Goal: Transaction & Acquisition: Purchase product/service

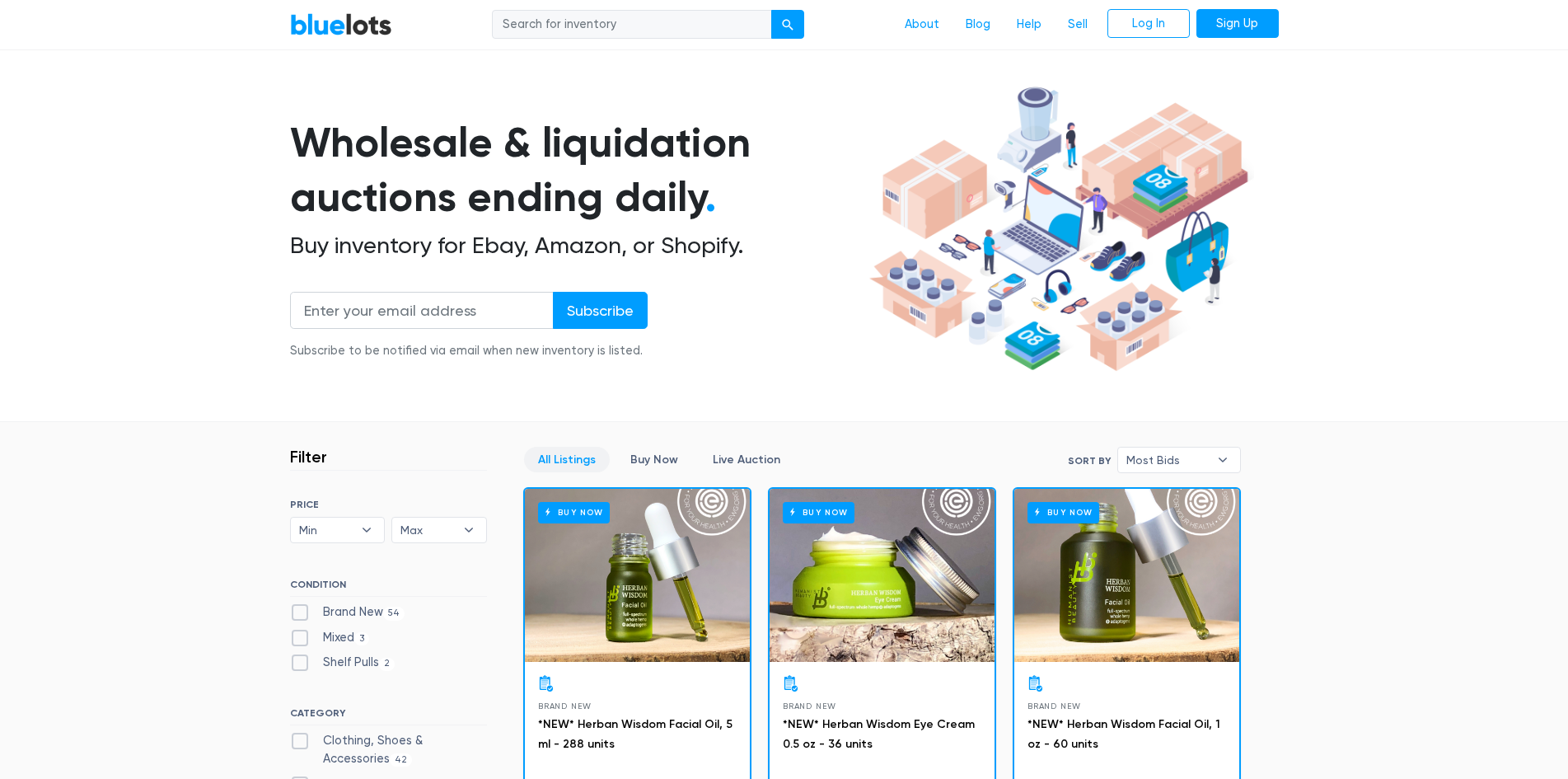
scroll to position [165, 0]
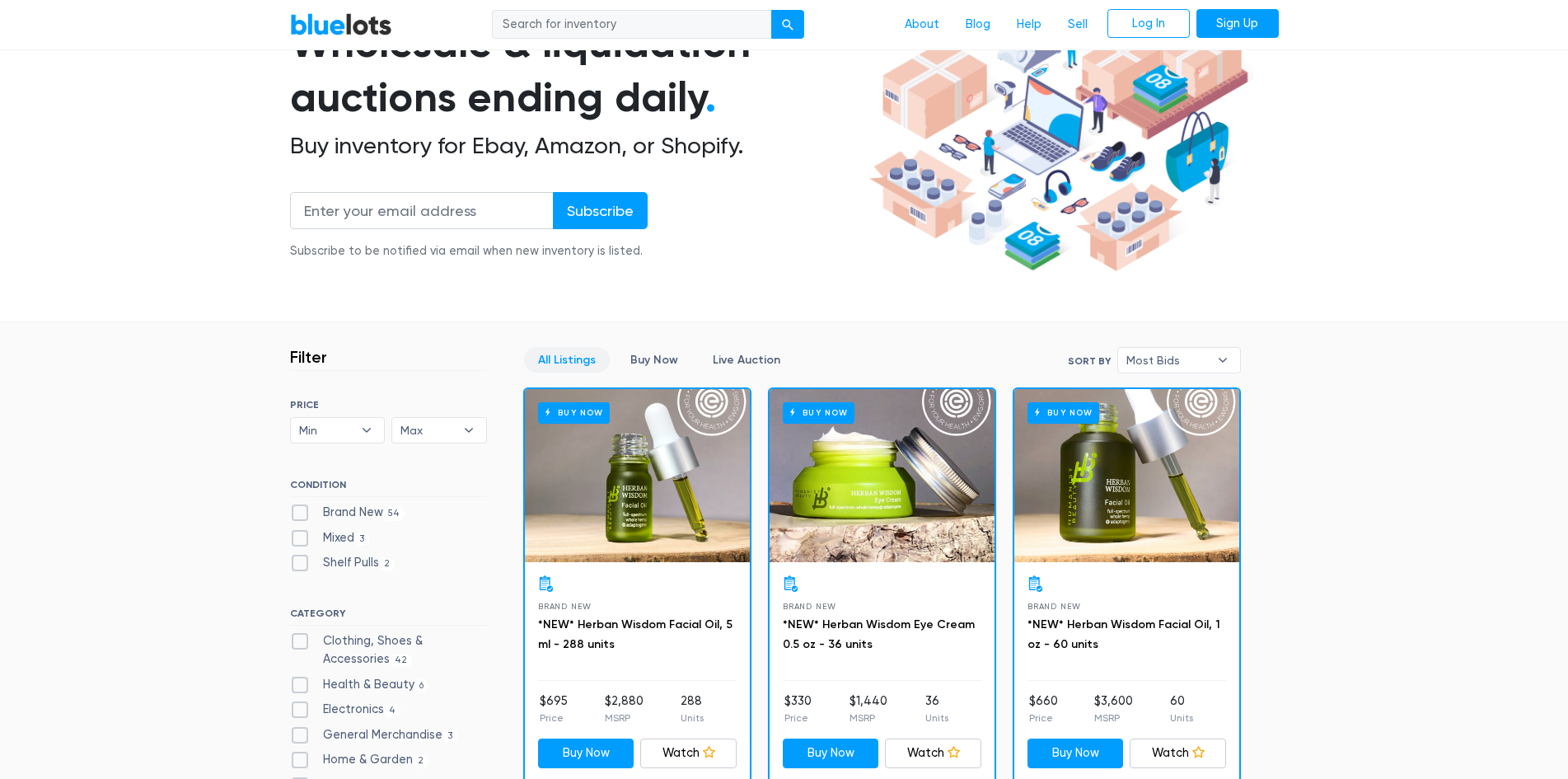
click at [300, 508] on label "Brand New 54" at bounding box center [348, 512] width 116 height 18
click at [300, 508] on New"] "Brand New 54" at bounding box center [295, 508] width 11 height 11
checkbox New"] "true"
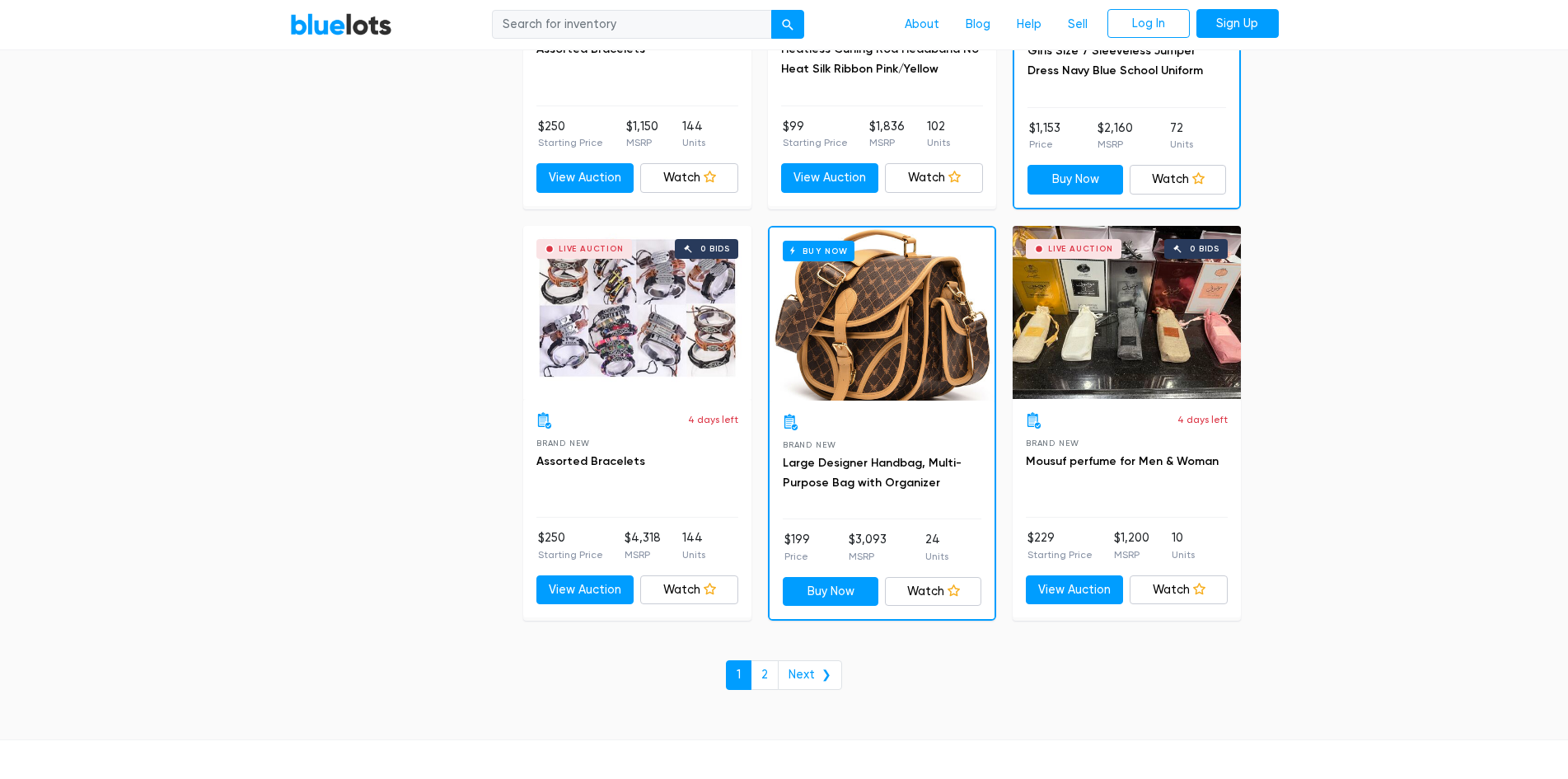
scroll to position [6871, 0]
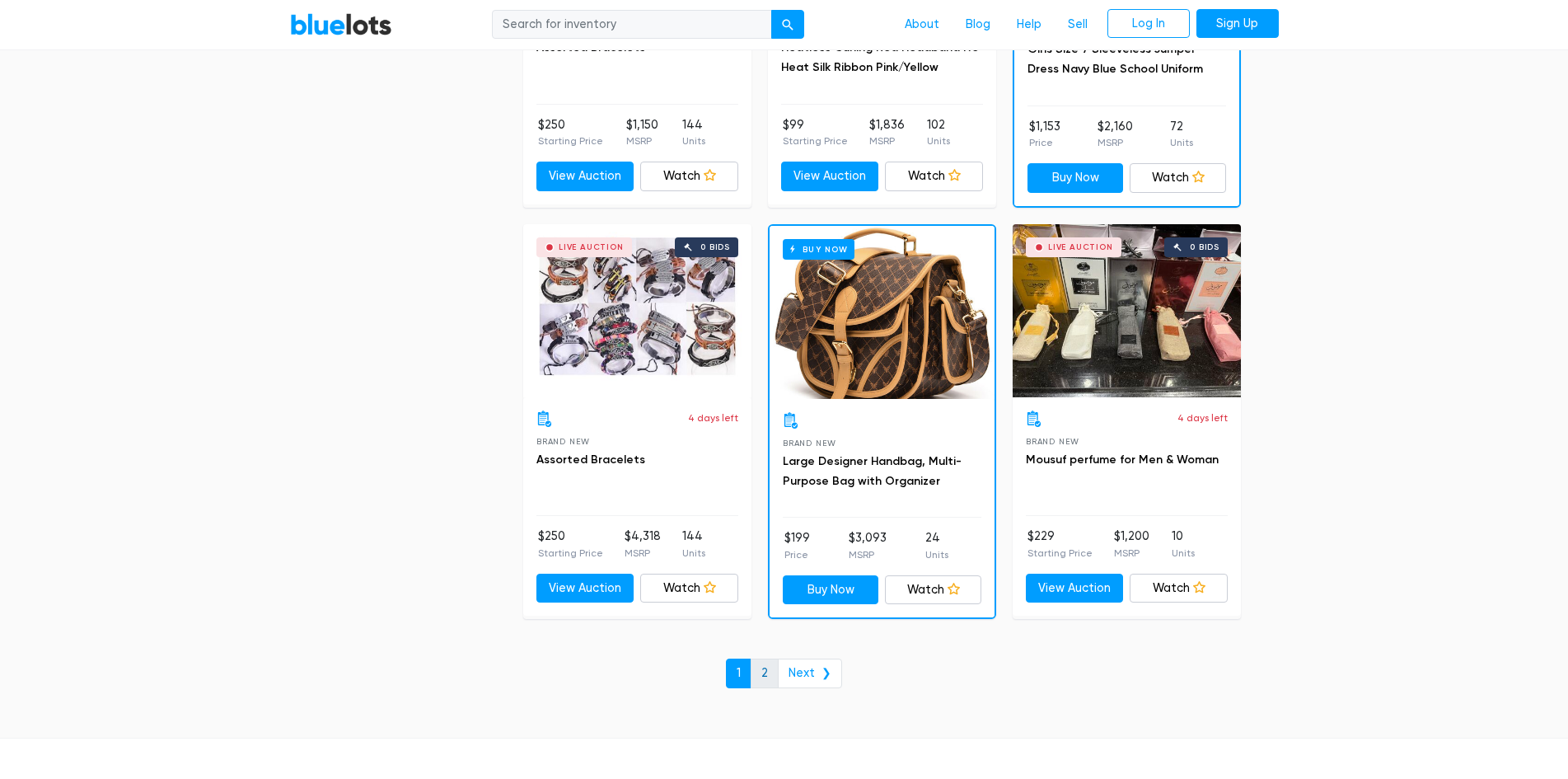
click at [762, 672] on link "2" at bounding box center [764, 673] width 28 height 30
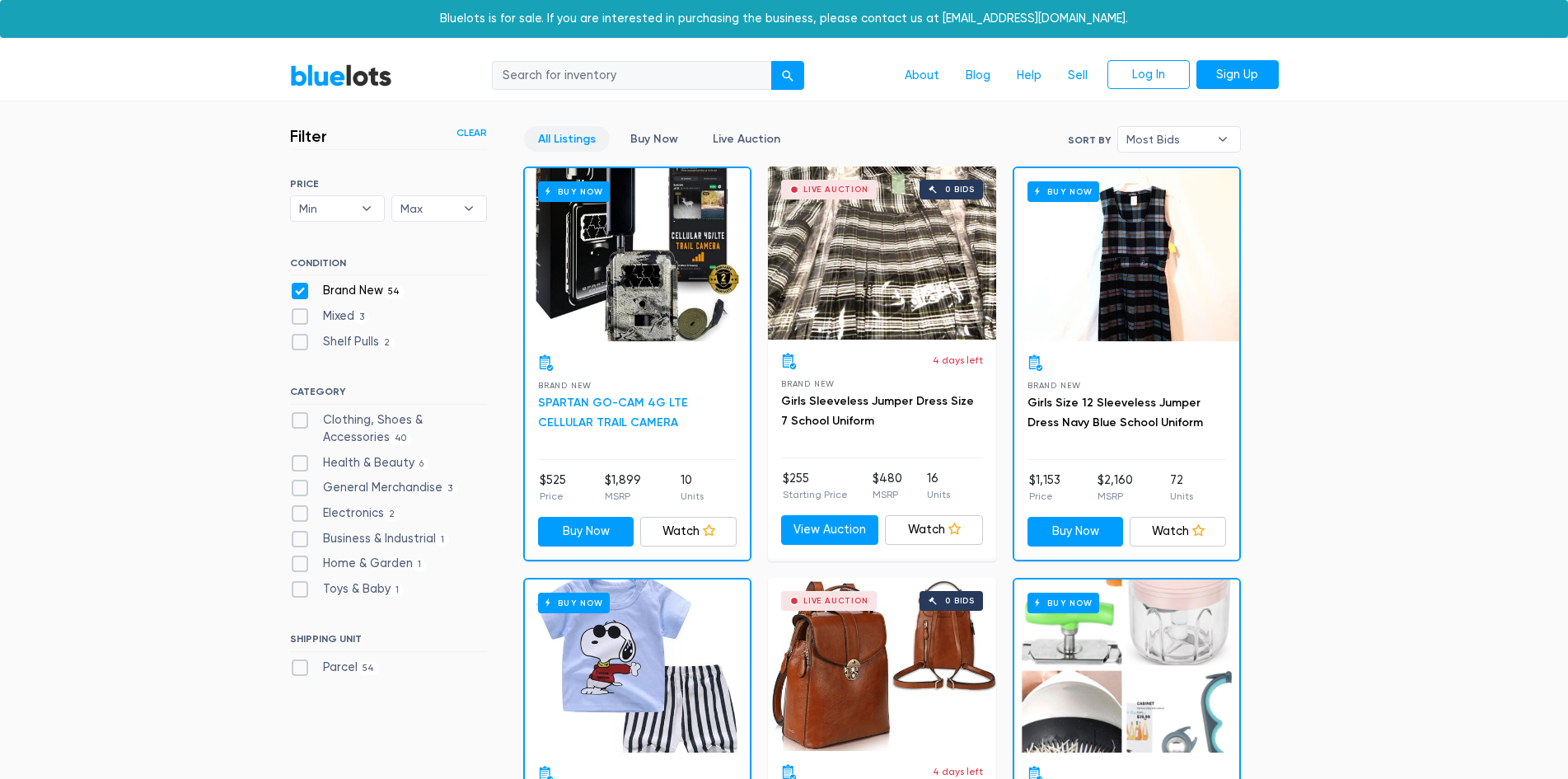
click at [574, 409] on link "SPARTAN GO-CAM 4G LTE CELLULAR TRAIL CAMERA" at bounding box center [613, 412] width 150 height 34
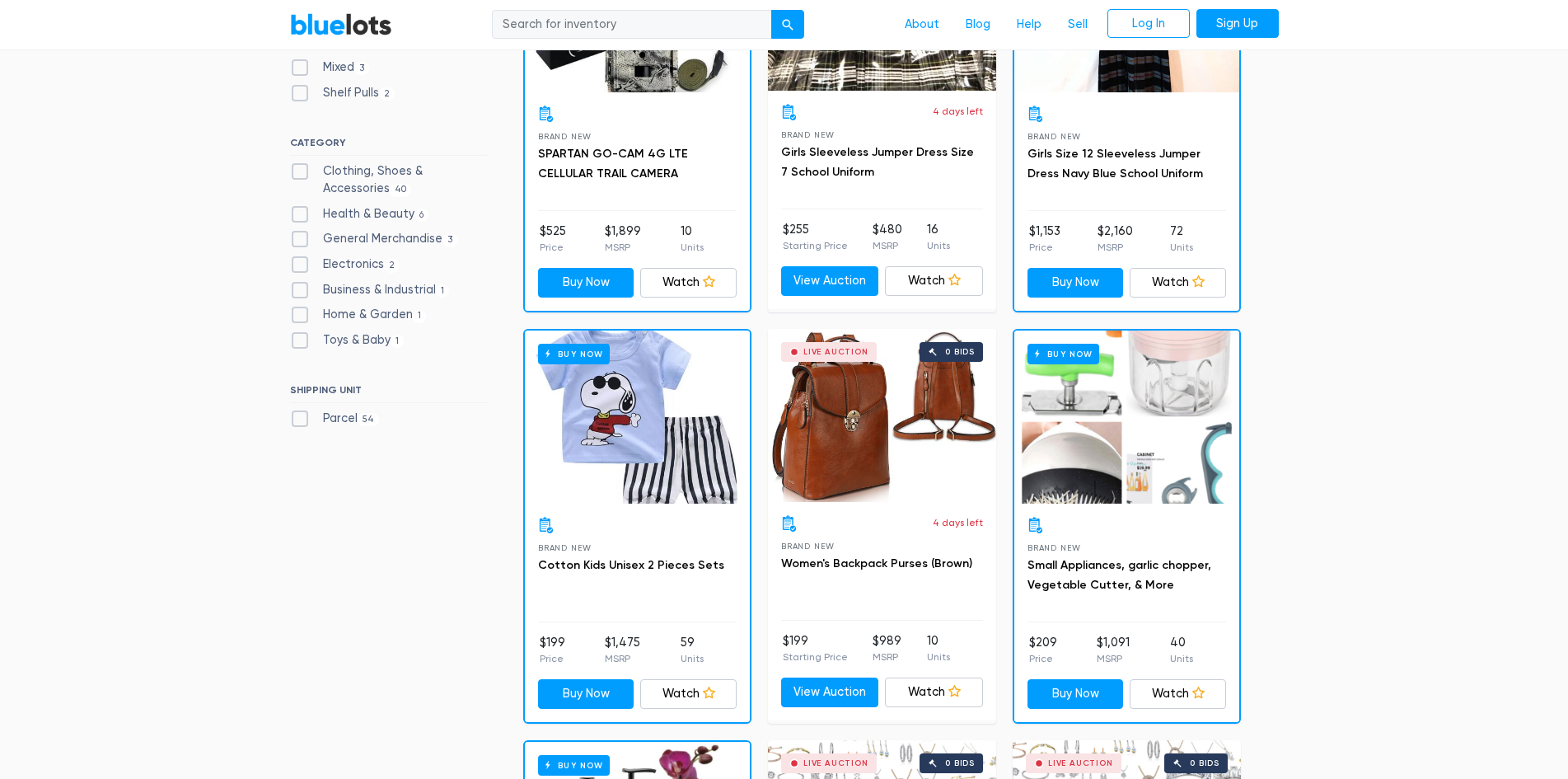
scroll to position [247, 0]
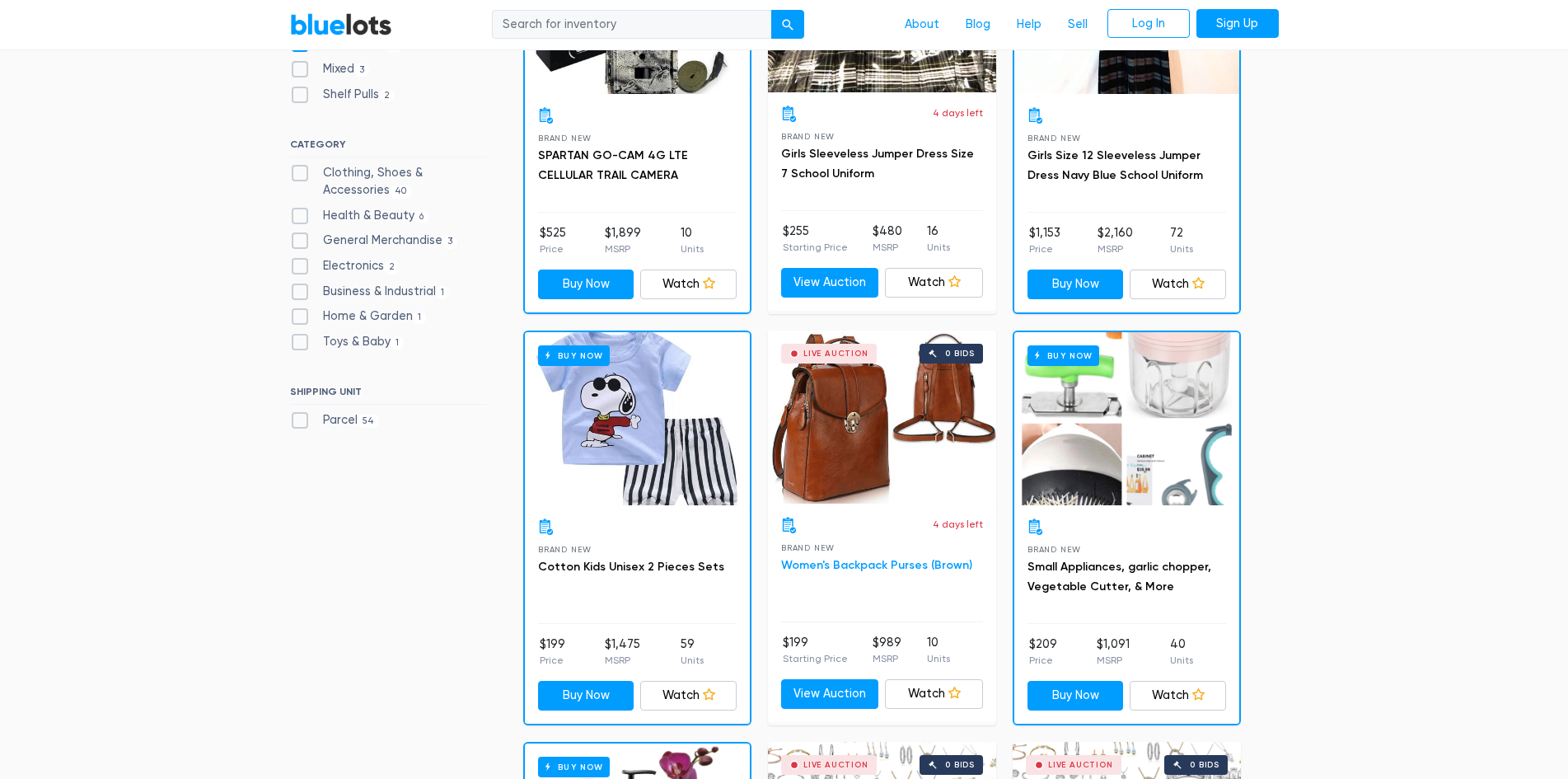
click at [912, 568] on link "Women's Backpack Purses (Brown)" at bounding box center [876, 565] width 191 height 14
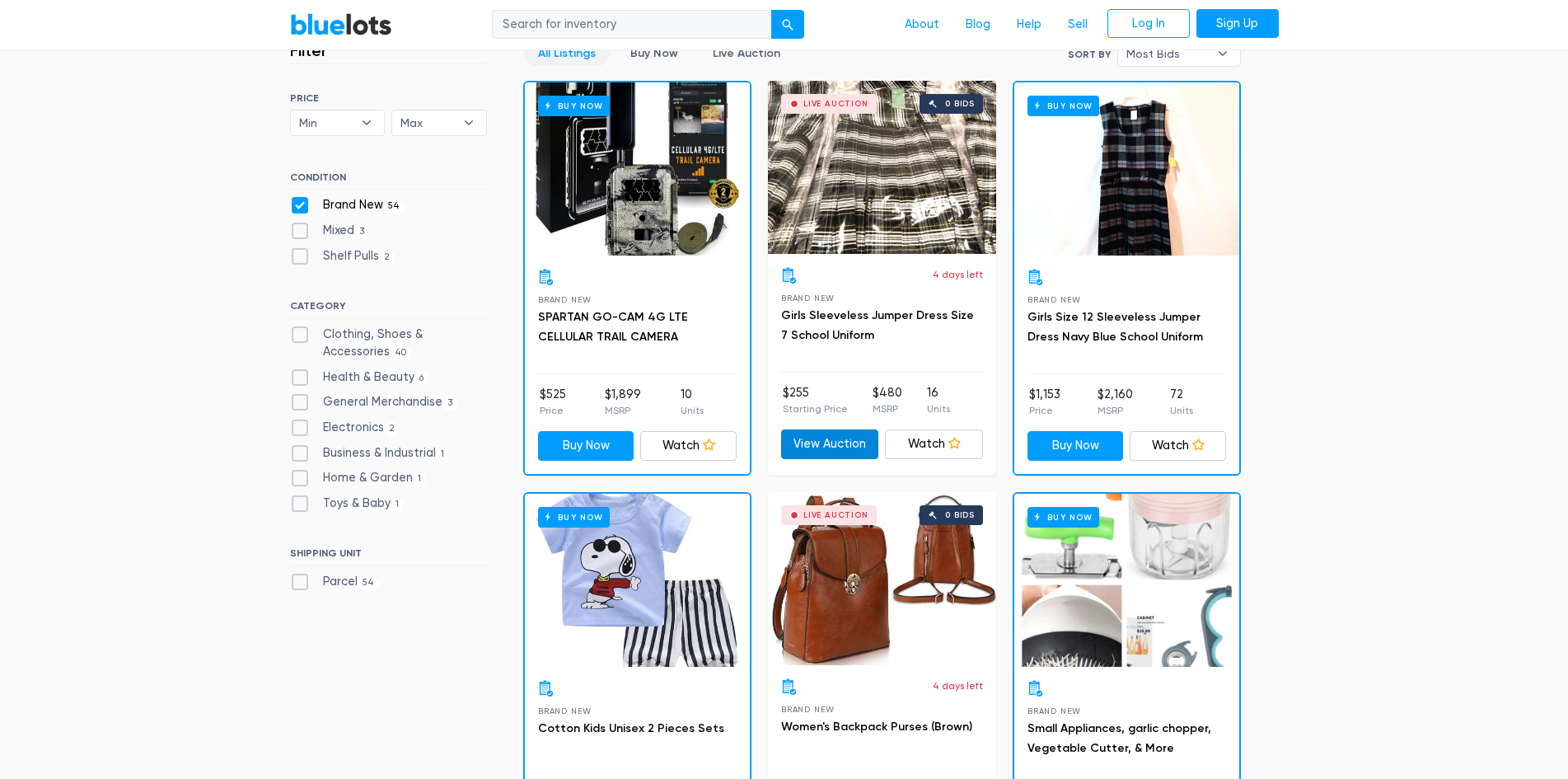
scroll to position [0, 0]
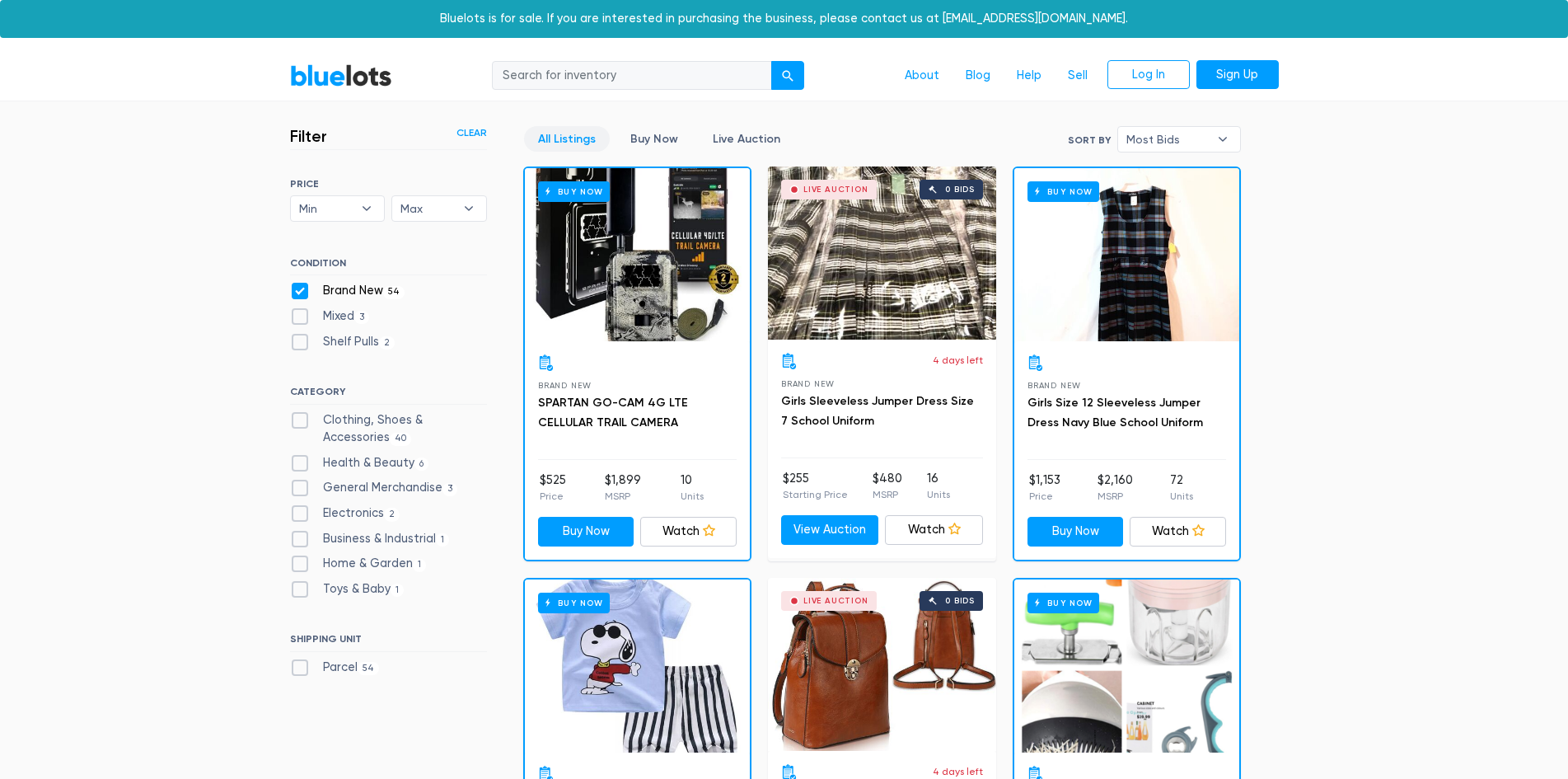
click at [304, 293] on label "Brand New 54" at bounding box center [348, 290] width 116 height 18
click at [301, 292] on New"] "Brand New 54" at bounding box center [295, 286] width 11 height 11
checkbox New"] "false"
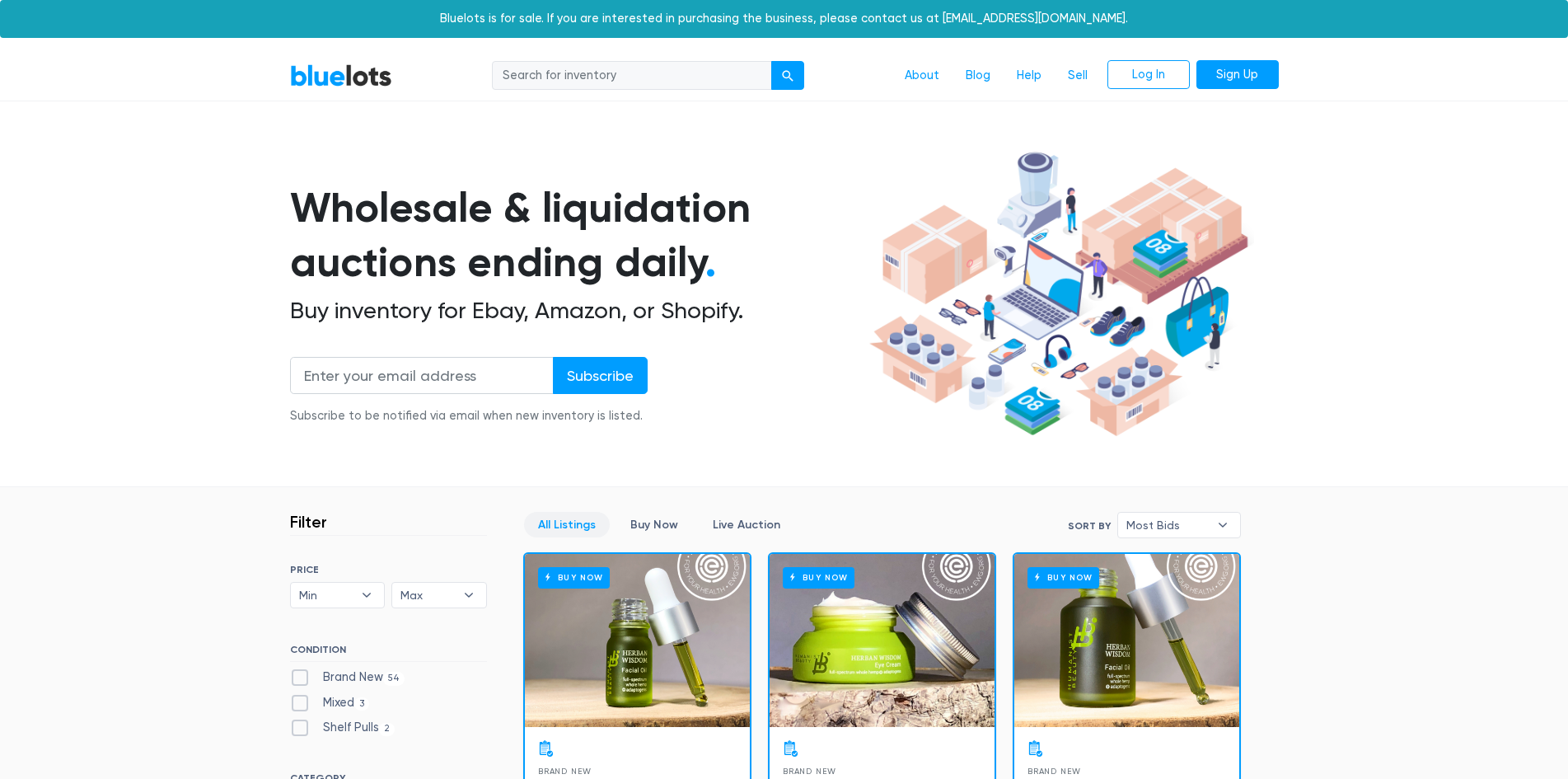
scroll to position [443, 0]
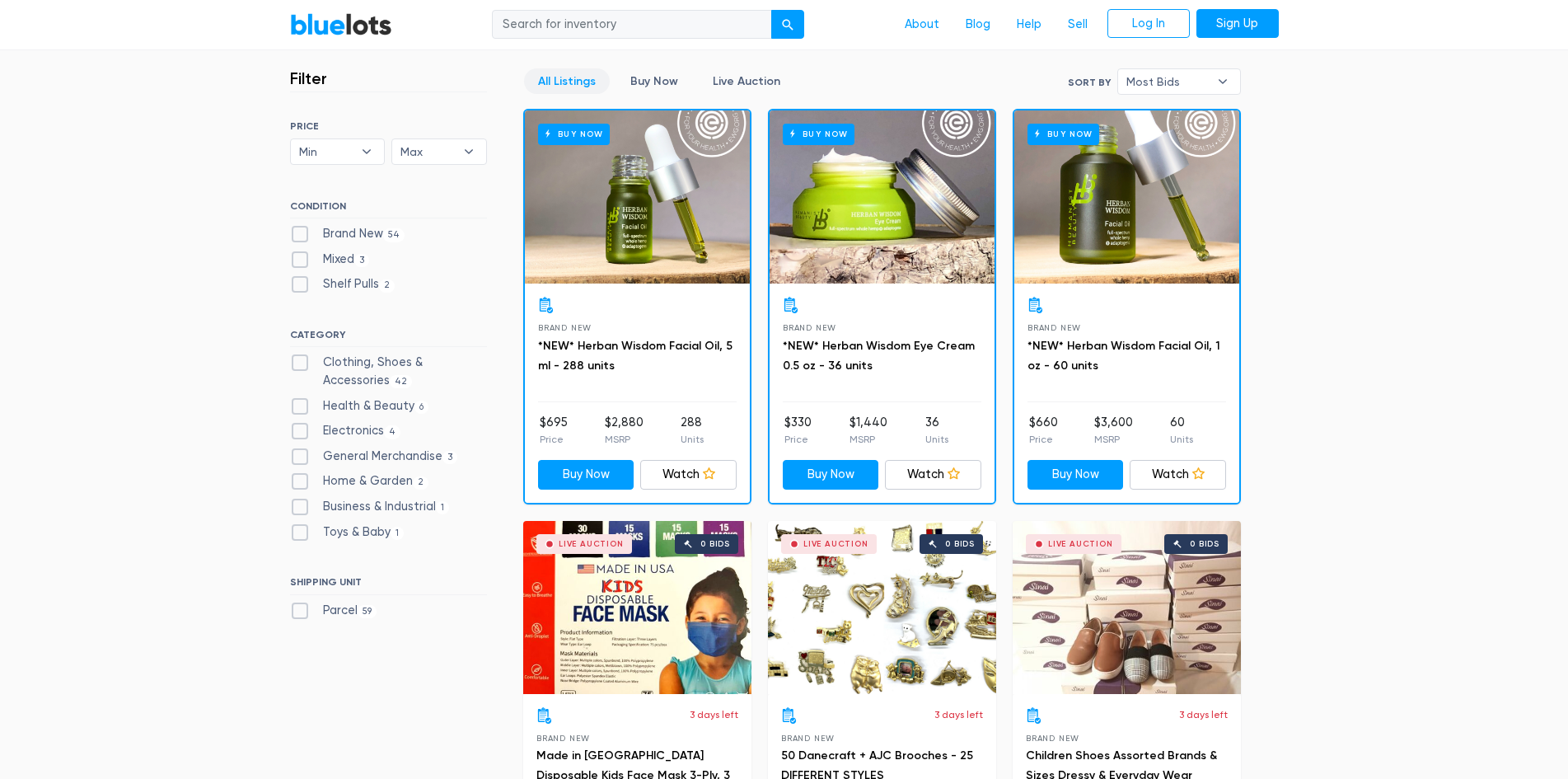
click at [295, 283] on label "Shelf Pulls 2" at bounding box center [342, 283] width 105 height 18
click at [295, 283] on Pulls"] "Shelf Pulls 2" at bounding box center [295, 280] width 11 height 11
checkbox Pulls"] "true"
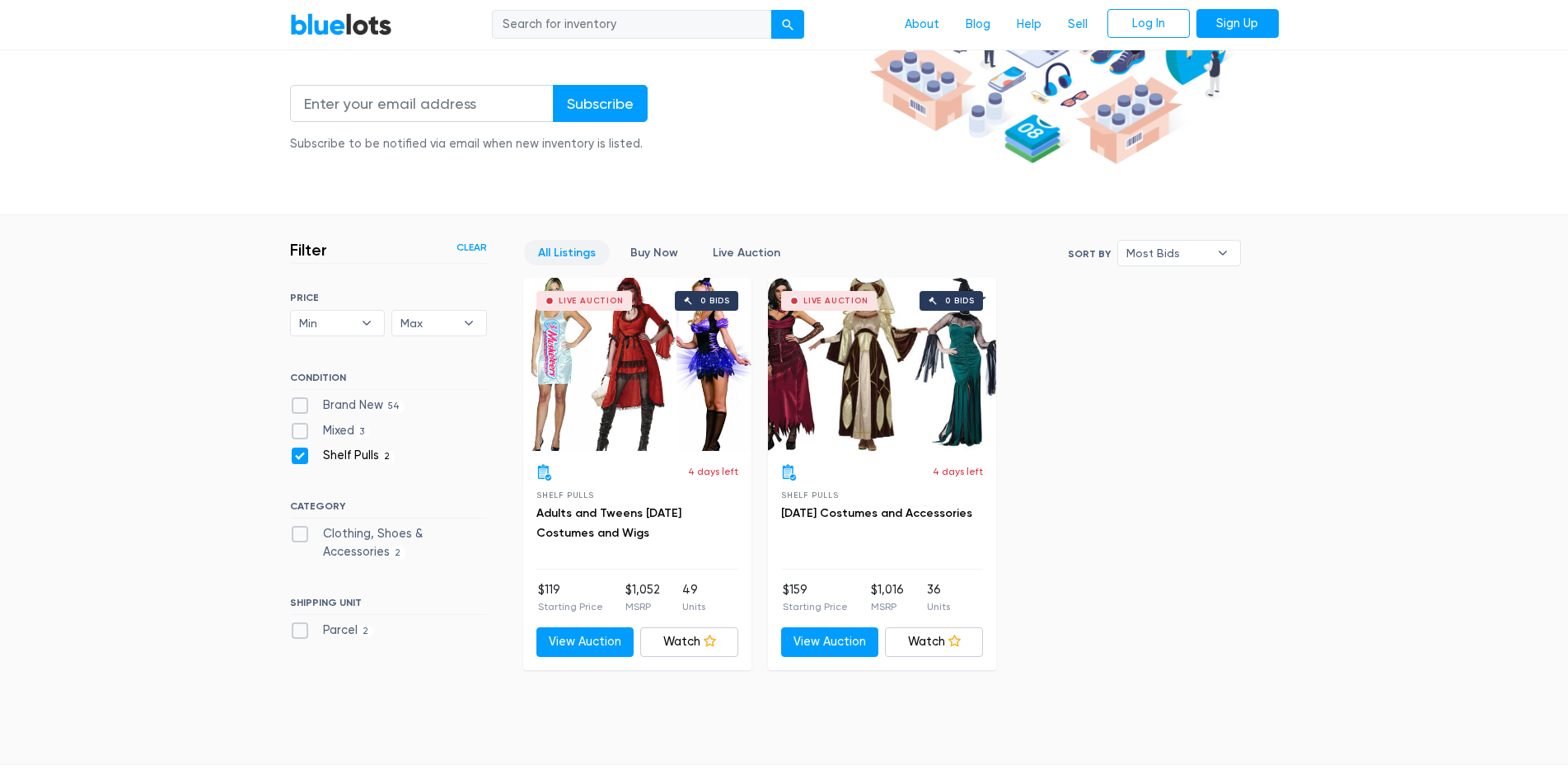
scroll to position [279, 0]
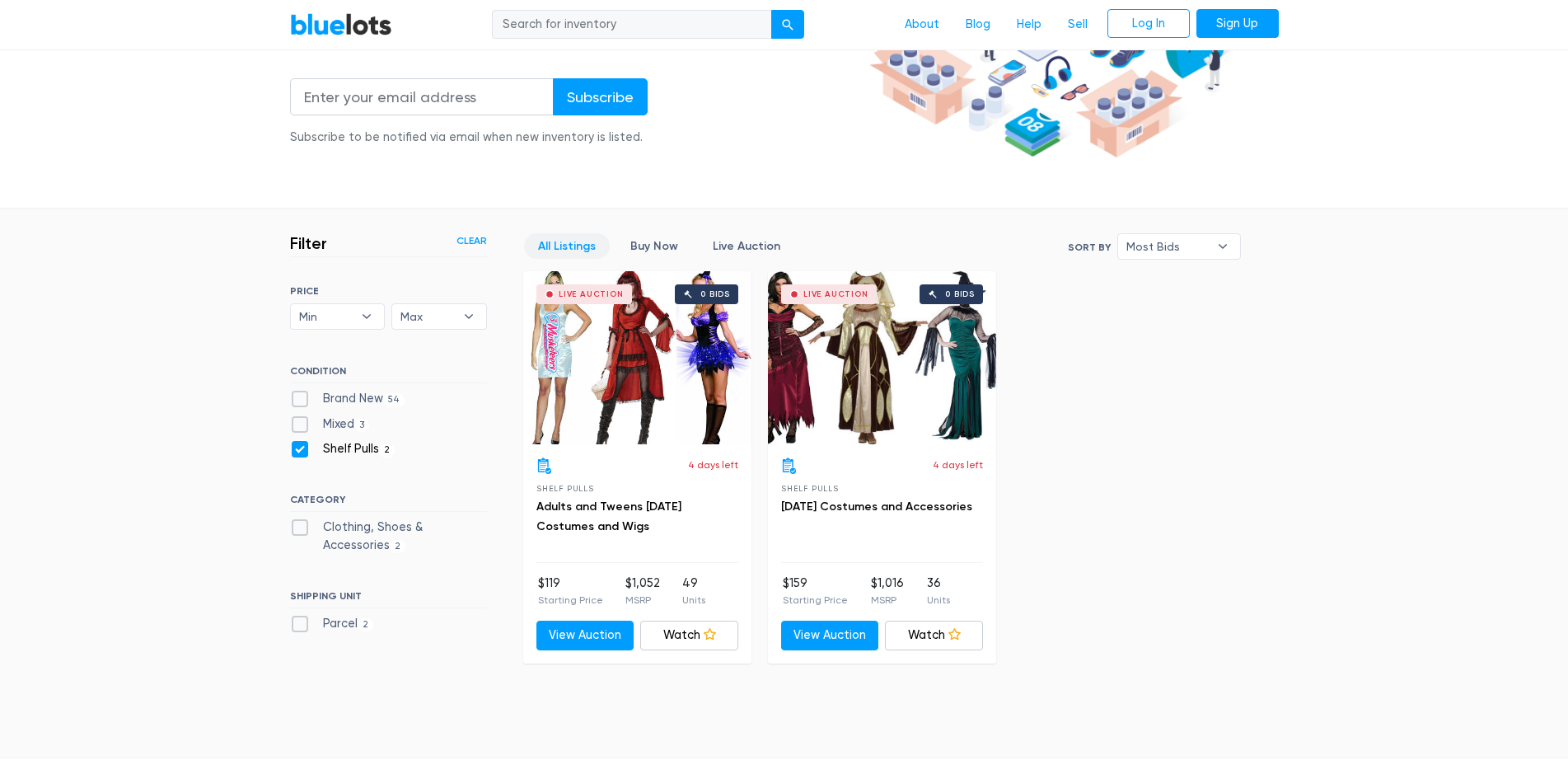
click at [297, 447] on label "Shelf Pulls 2" at bounding box center [342, 448] width 105 height 18
click at [297, 447] on Pulls"] "Shelf Pulls 2" at bounding box center [295, 444] width 11 height 11
checkbox Pulls"] "false"
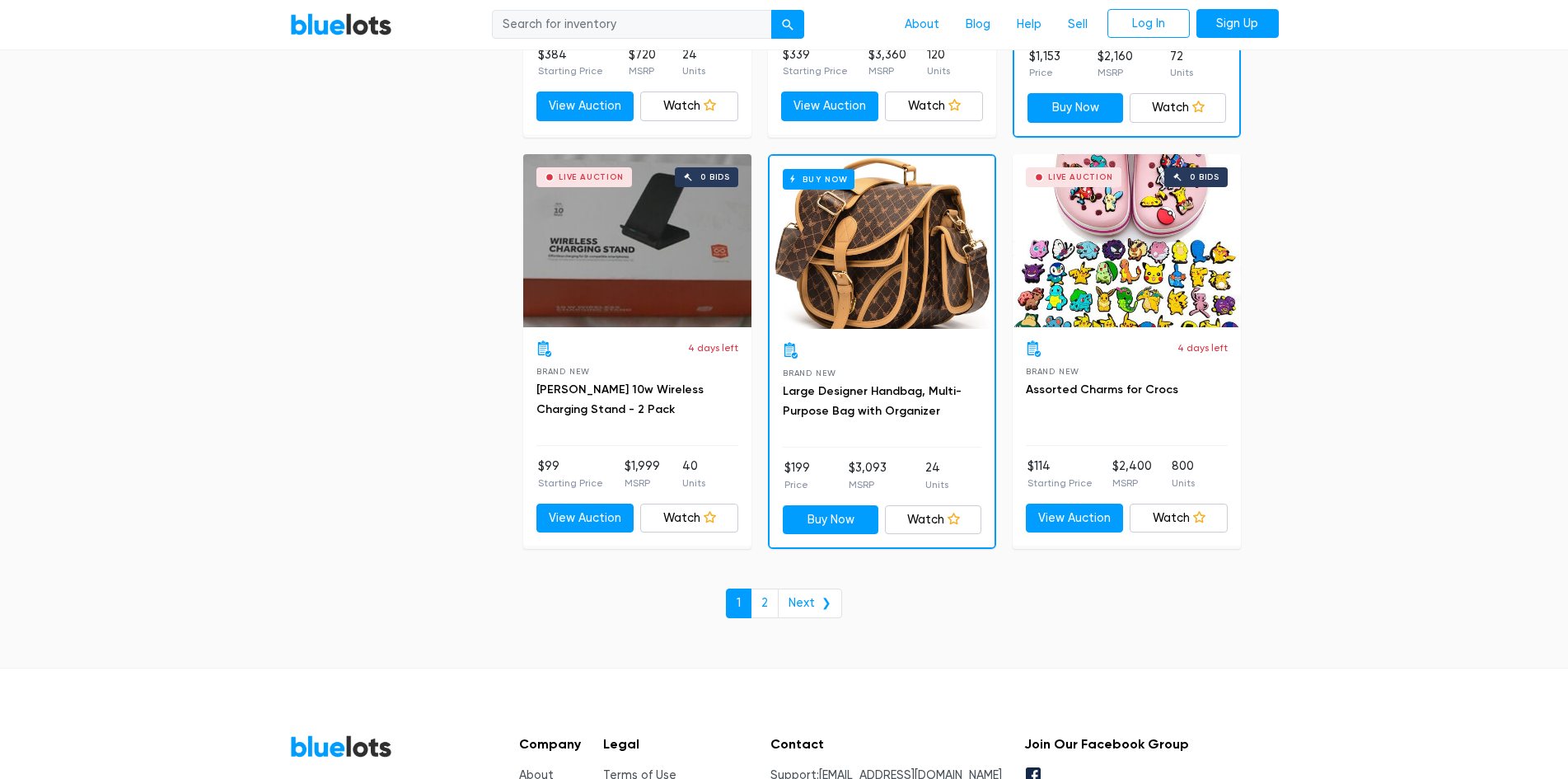
scroll to position [7096, 0]
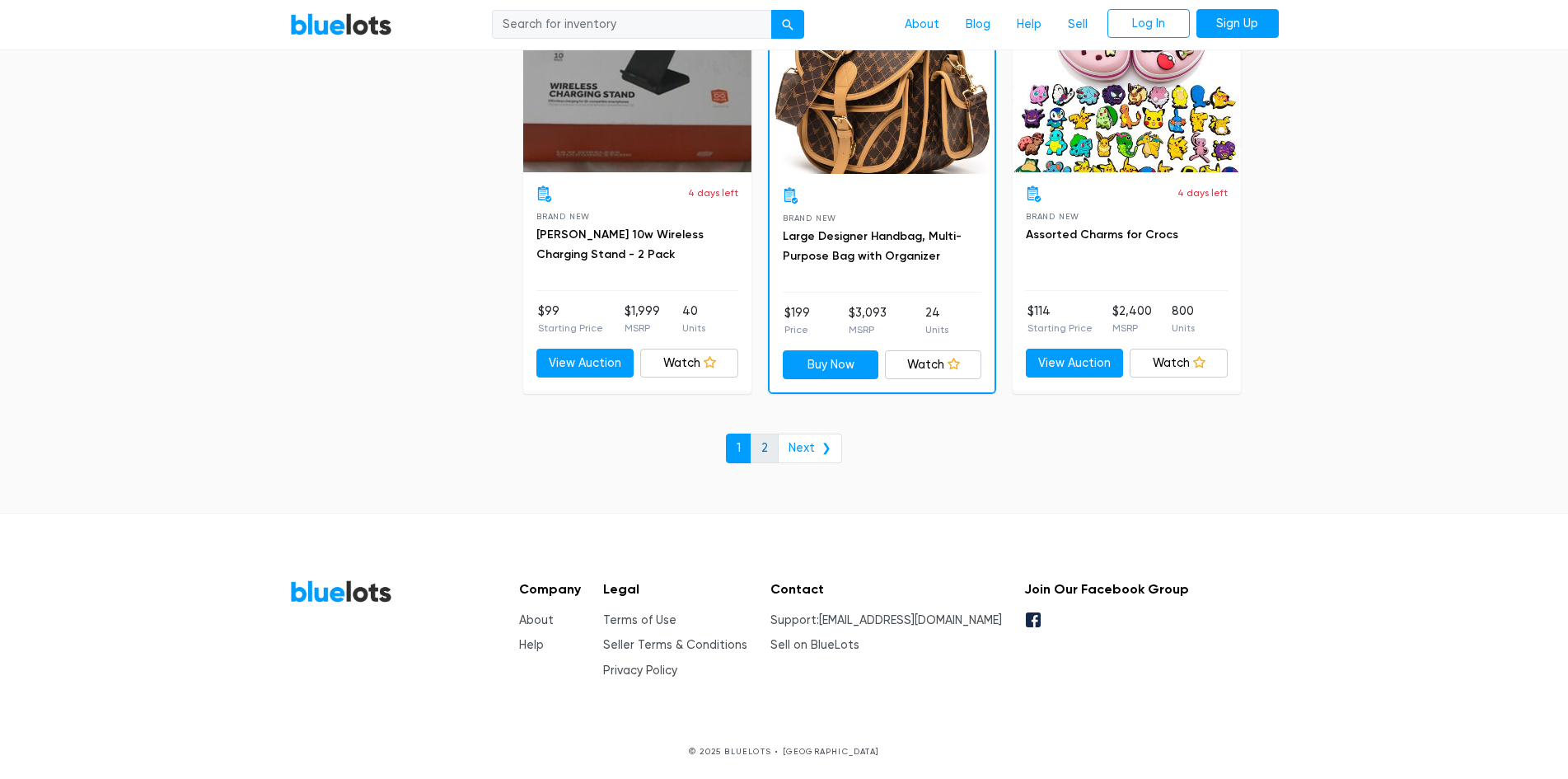
click at [762, 453] on link "2" at bounding box center [764, 448] width 28 height 30
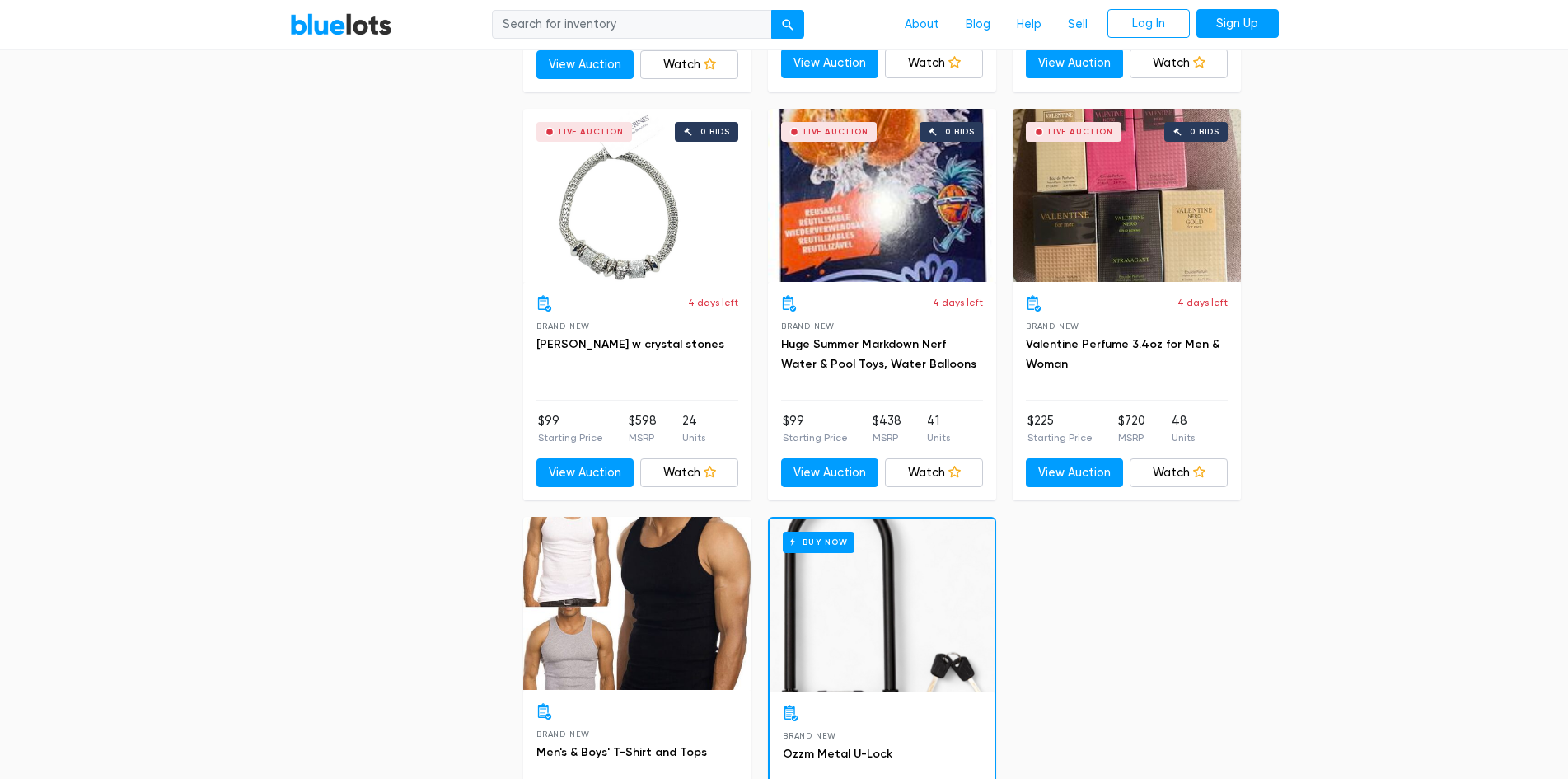
scroll to position [2390, 0]
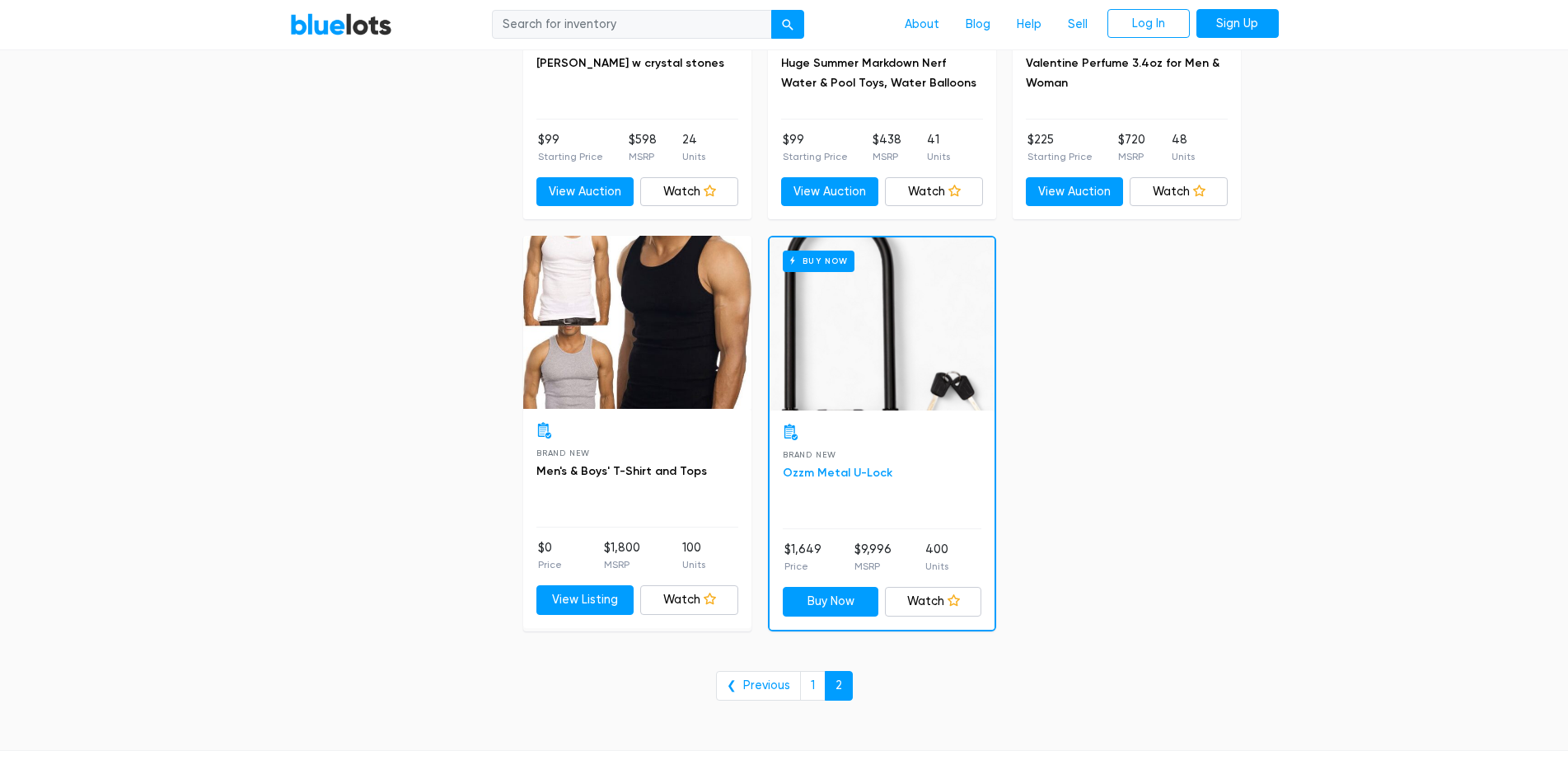
click at [824, 473] on link "Ozzm Metal U-Lock" at bounding box center [837, 472] width 110 height 14
click at [603, 471] on link "Men's & Boys' T-Shirt and Tops" at bounding box center [621, 470] width 171 height 14
click at [604, 604] on link "View Listing" at bounding box center [585, 600] width 98 height 30
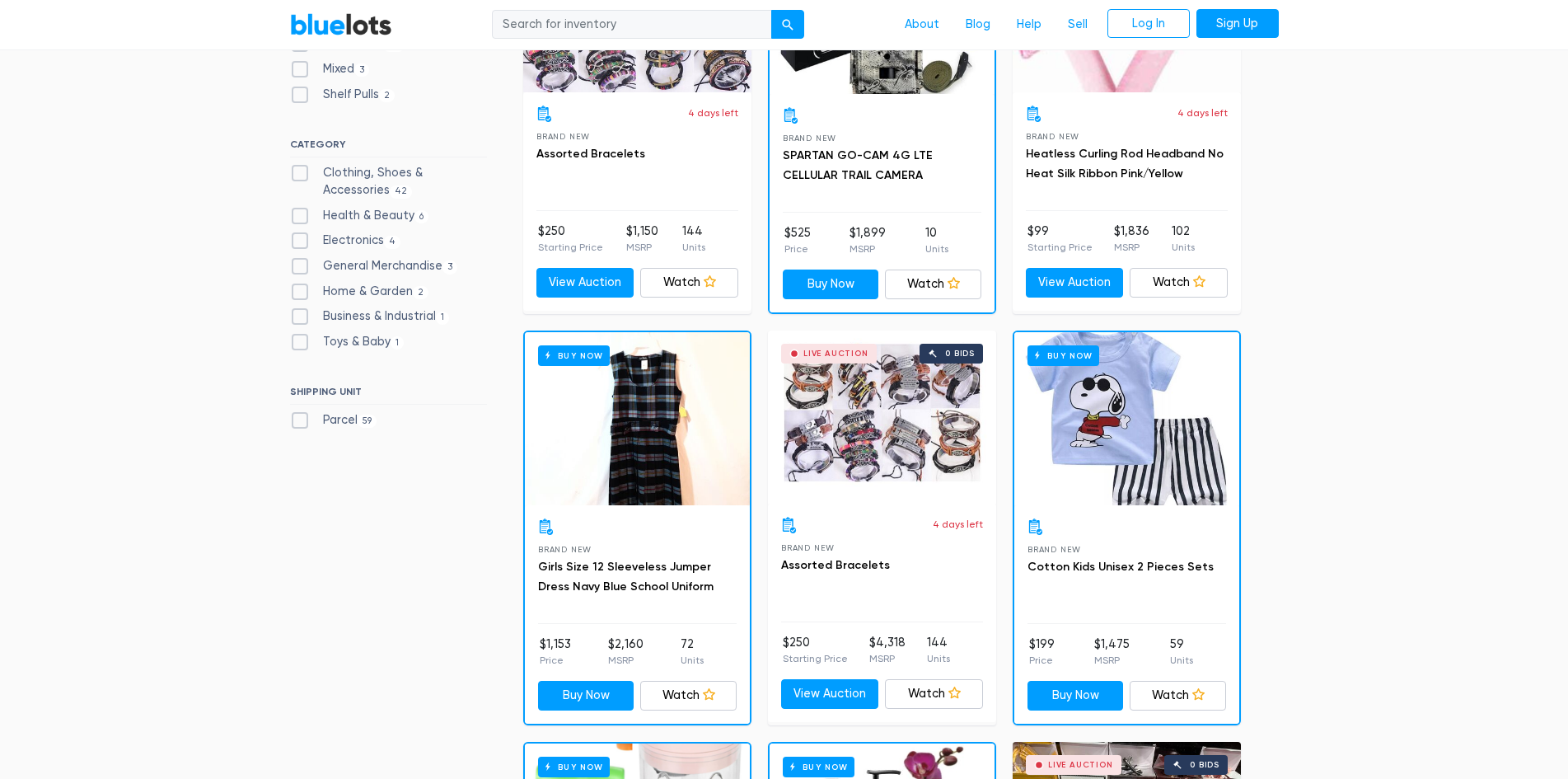
scroll to position [0, 0]
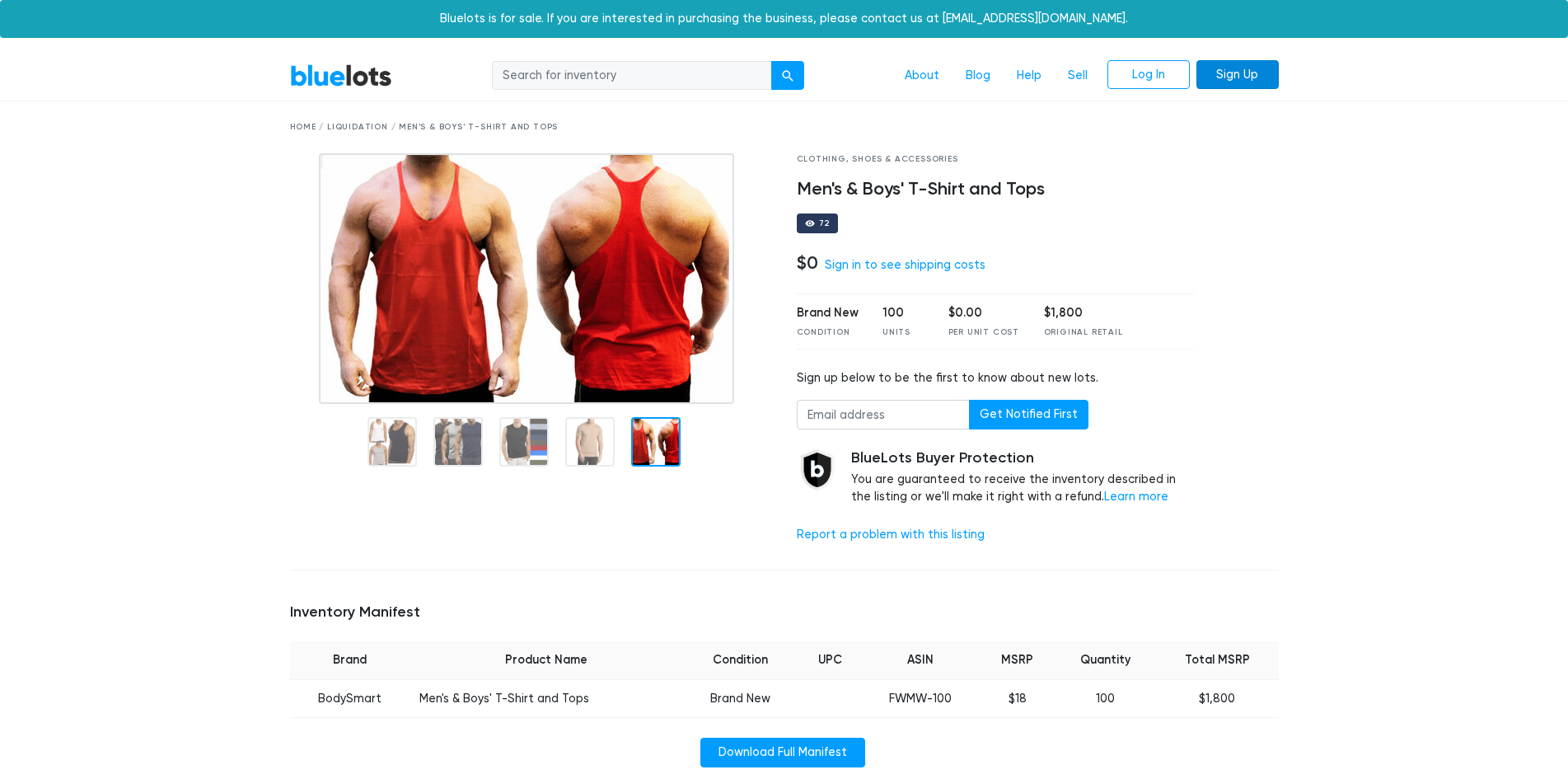
click at [1265, 80] on link "Sign Up" at bounding box center [1236, 74] width 82 height 30
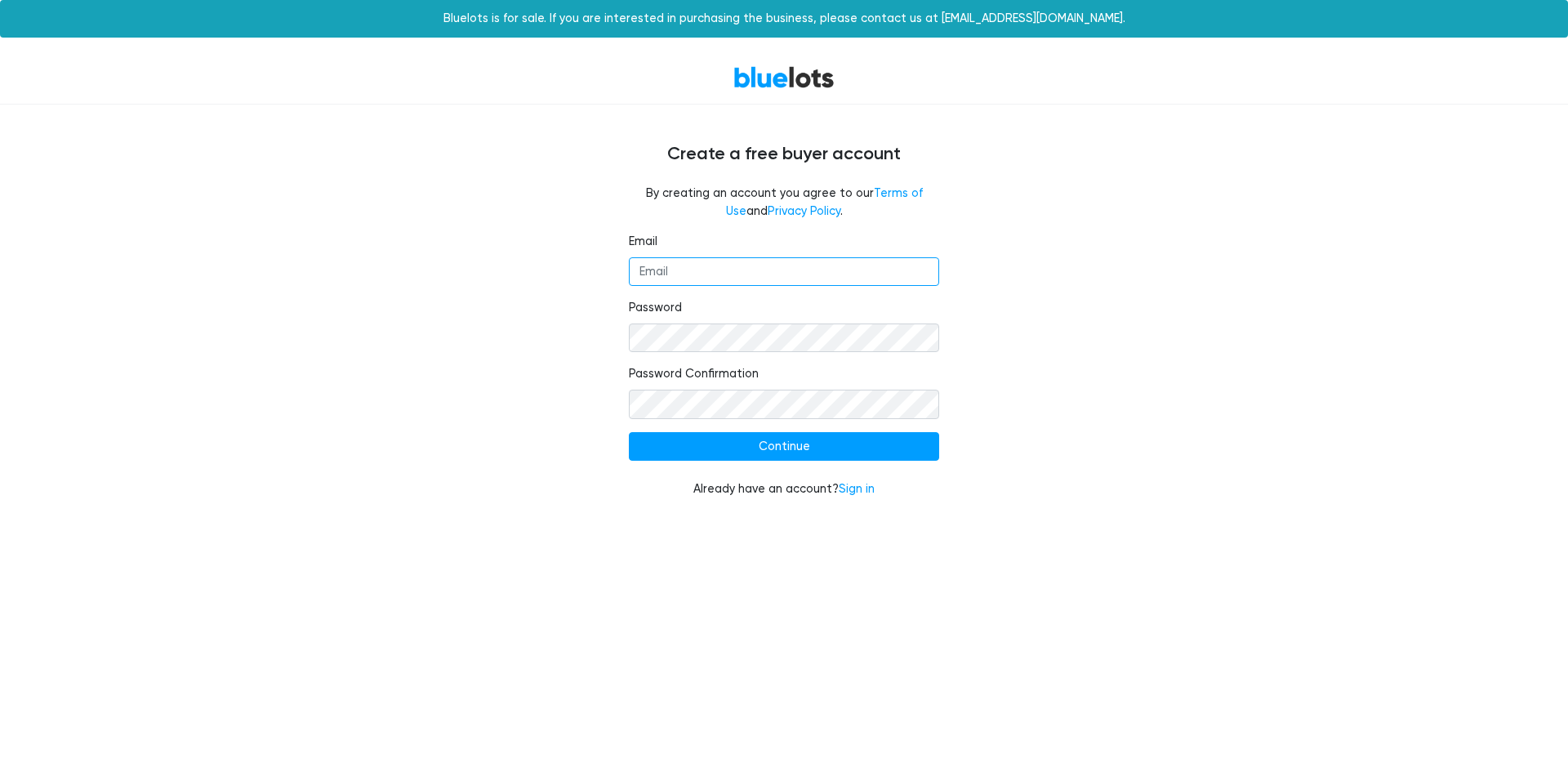
click at [763, 275] on input "Email" at bounding box center [784, 271] width 311 height 30
type input "SSNLADAVIS@GMAIL.COM"
click at [814, 311] on fieldset "Password" at bounding box center [784, 326] width 311 height 54
click at [814, 322] on fieldset "Password" at bounding box center [784, 326] width 311 height 54
click at [874, 437] on input "Continue" at bounding box center [784, 446] width 311 height 30
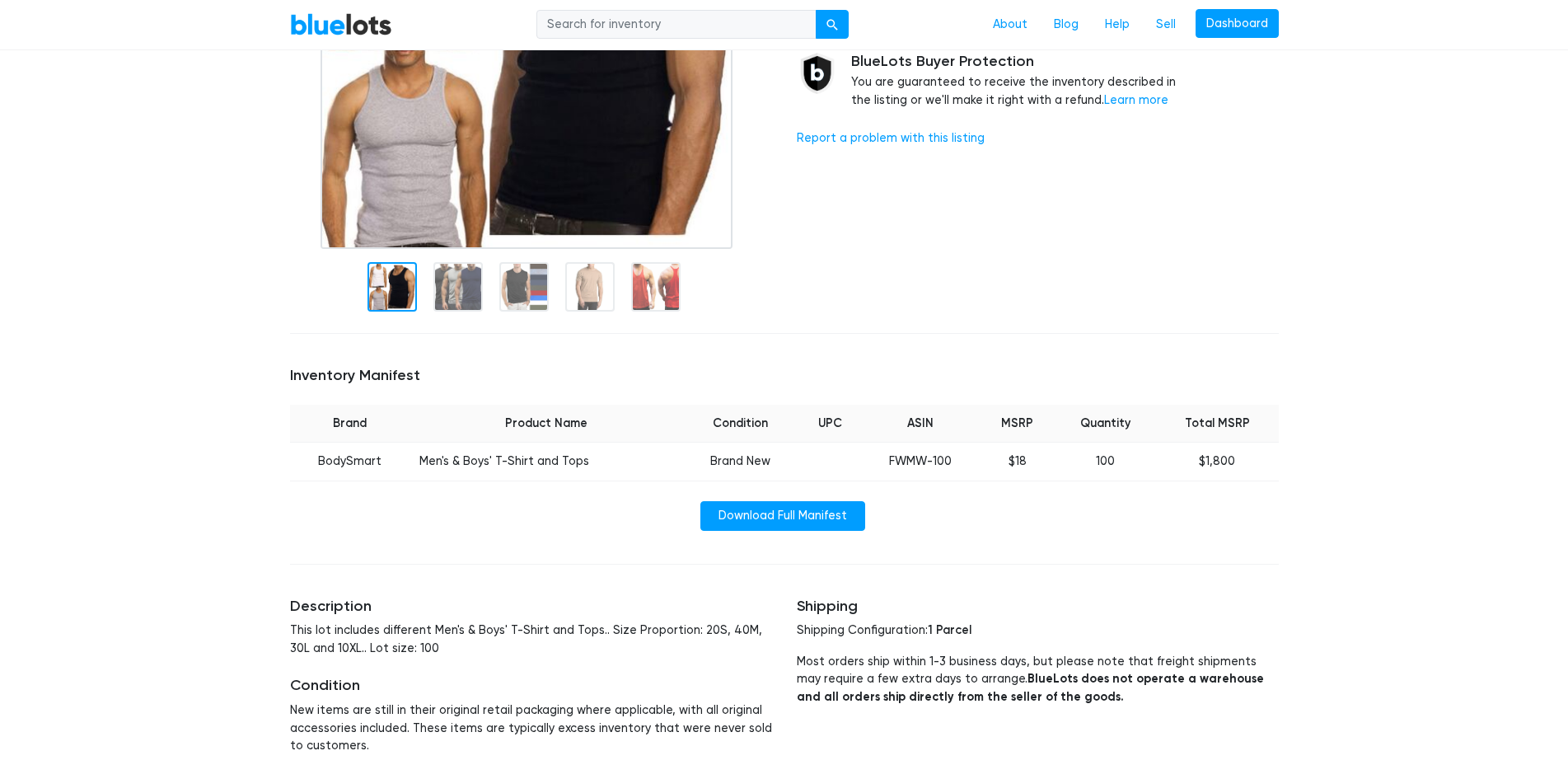
scroll to position [330, 0]
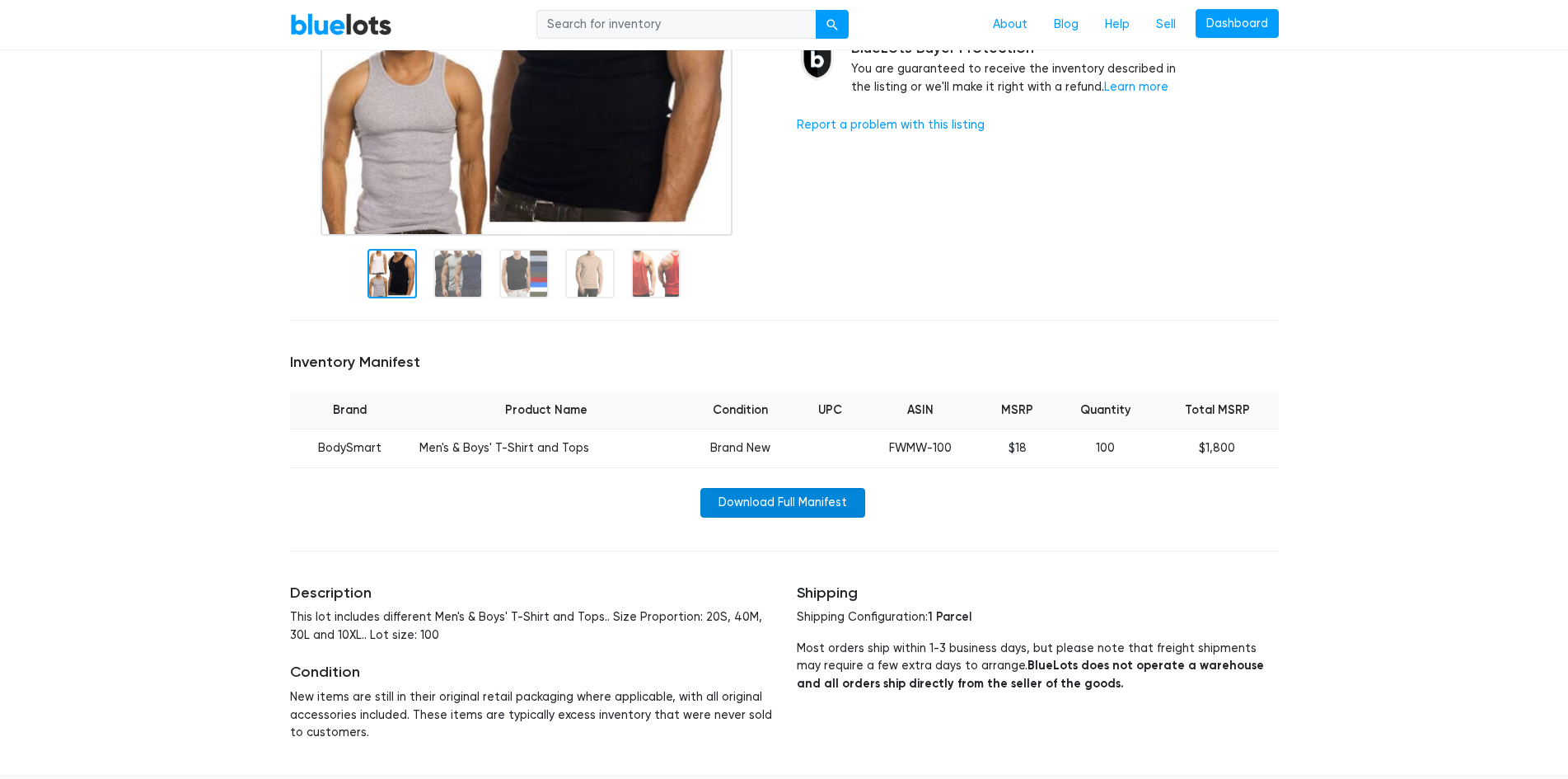
click at [824, 503] on link "Download Full Manifest" at bounding box center [783, 502] width 165 height 30
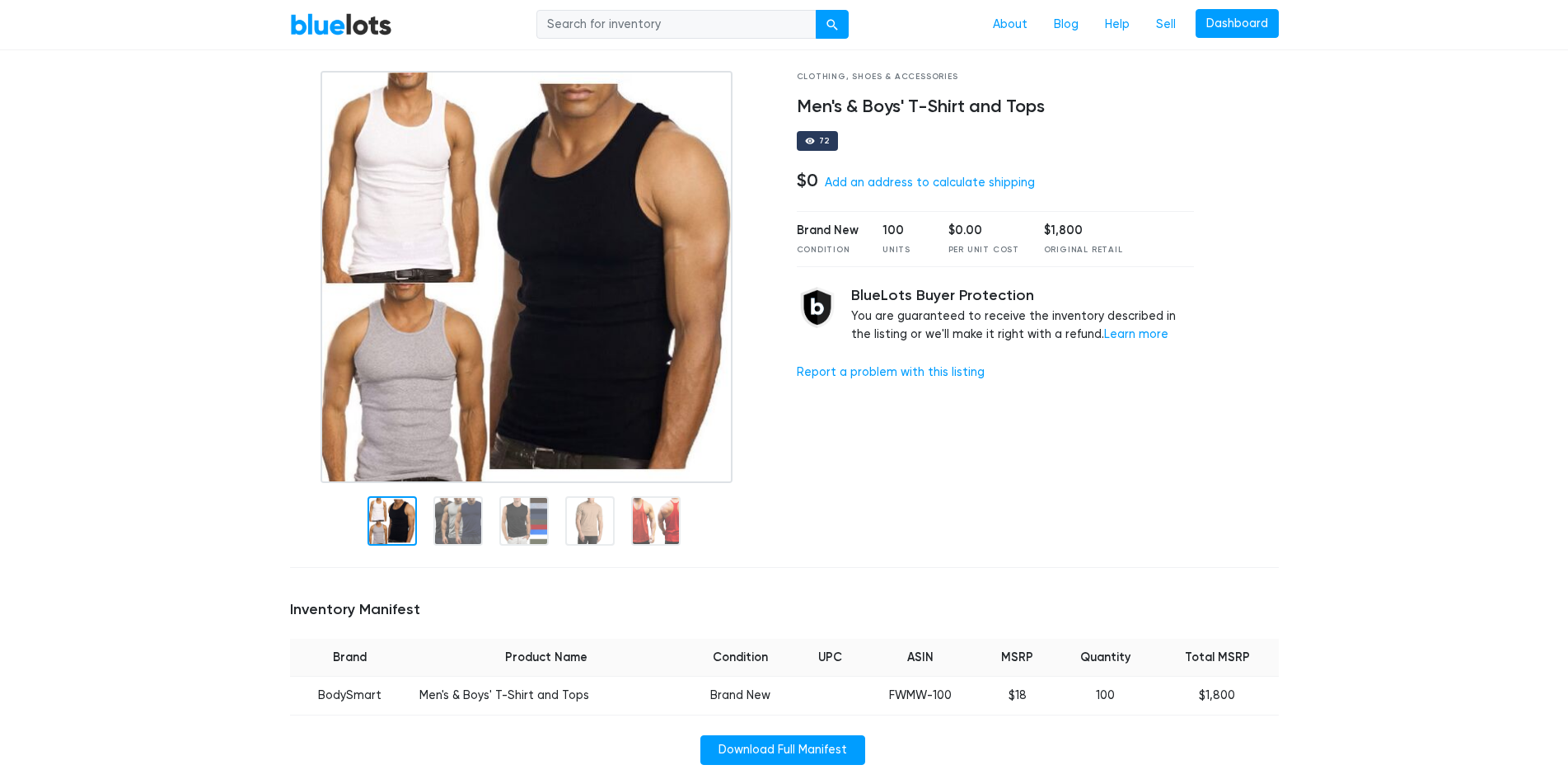
scroll to position [0, 0]
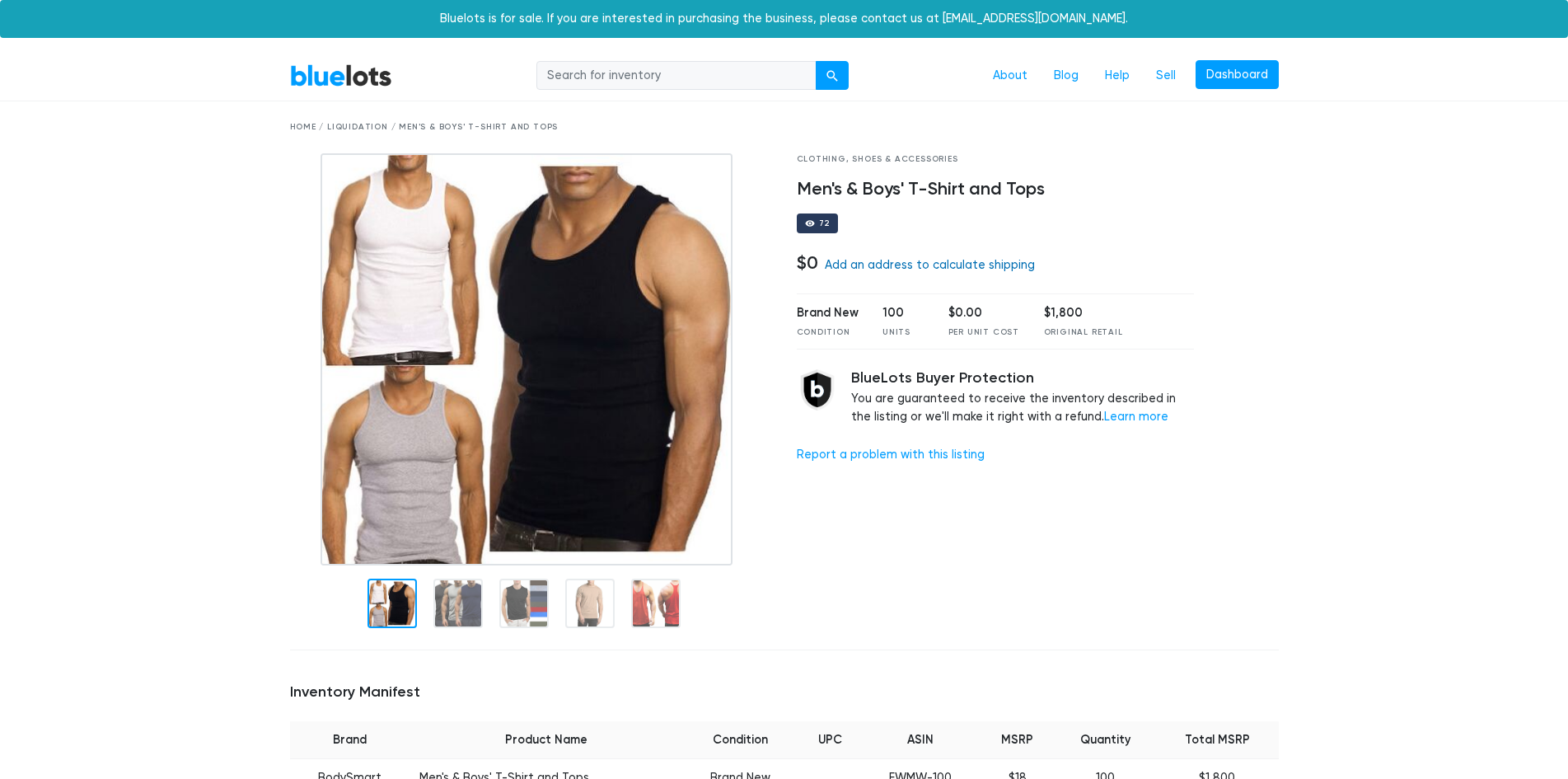
click at [914, 267] on link "Add an address to calculate shipping" at bounding box center [930, 265] width 210 height 14
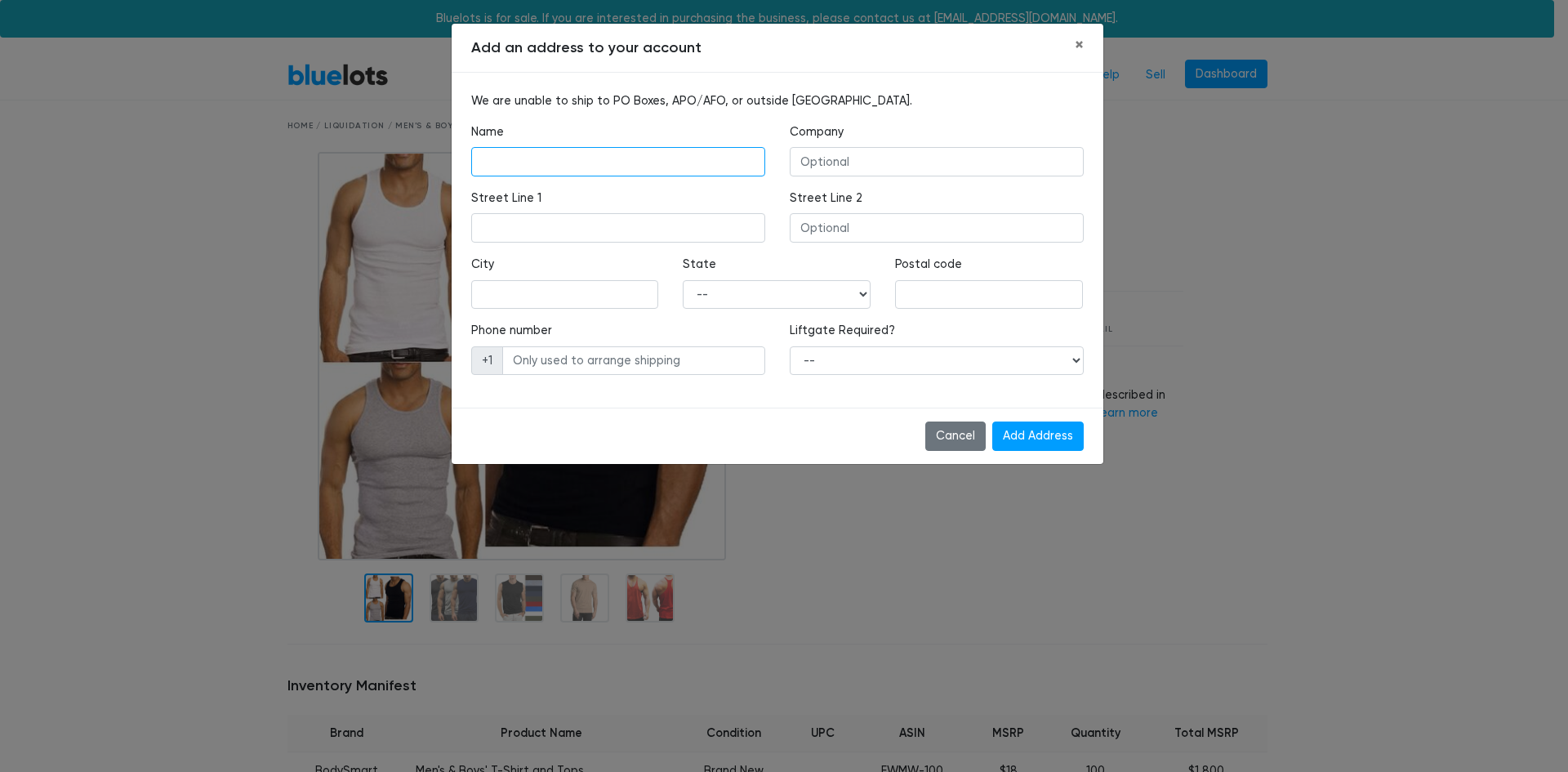
click at [675, 165] on input "text" at bounding box center [618, 161] width 294 height 30
type input "STEVEN DAVIS"
type input "BASS AIR CONDITIONING"
type input "3261 NATAL ST"
type input "Fayetteville"
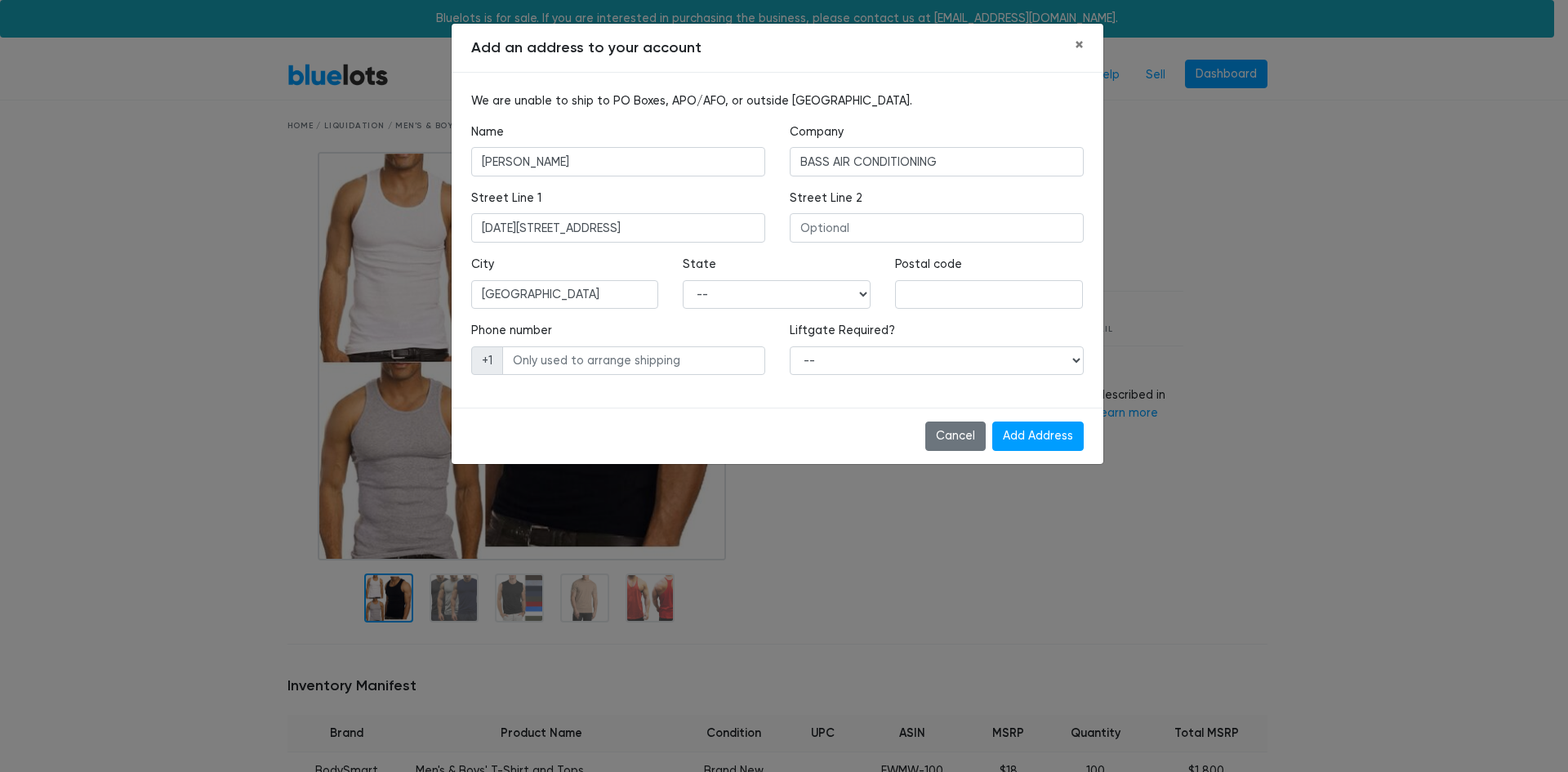
select select "NC"
type input "28306"
type input "9107513733"
drag, startPoint x: 970, startPoint y: 157, endPoint x: 762, endPoint y: 176, distance: 208.9
click at [762, 176] on div "Name STEVEN DAVIS Company BASS AIR CONDITIONING" at bounding box center [777, 156] width 637 height 66
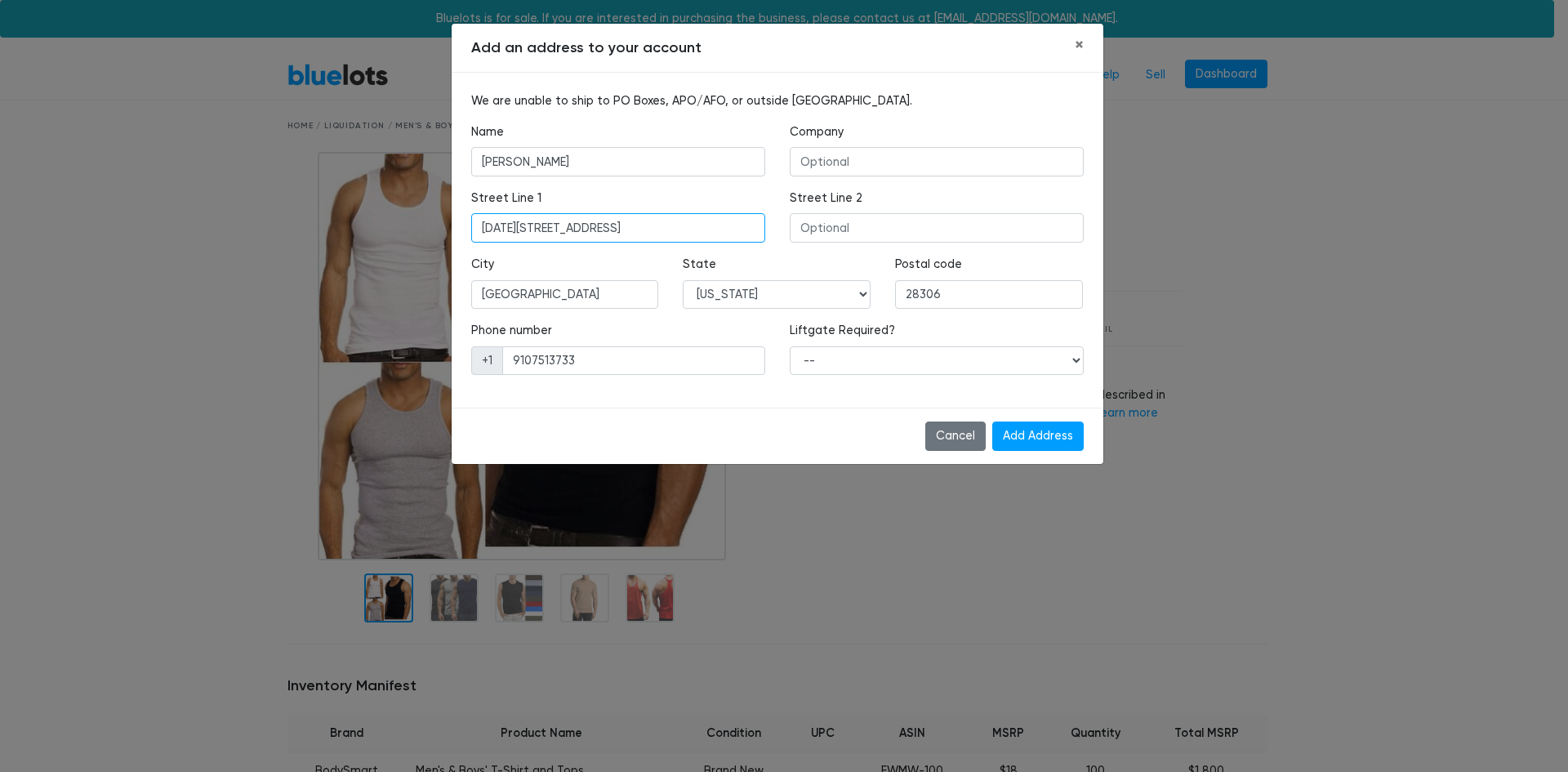
drag, startPoint x: 610, startPoint y: 234, endPoint x: 435, endPoint y: 241, distance: 175.1
click at [435, 241] on div "Add an address to your account × We are unable to ship to PO Boxes, APO/AFO, or…" at bounding box center [784, 386] width 1568 height 772
type input "1006 tobermory rd"
click at [728, 445] on div "Cancel Add Address" at bounding box center [778, 436] width 652 height 56
click at [1074, 363] on select "-- Yes No" at bounding box center [937, 360] width 294 height 30
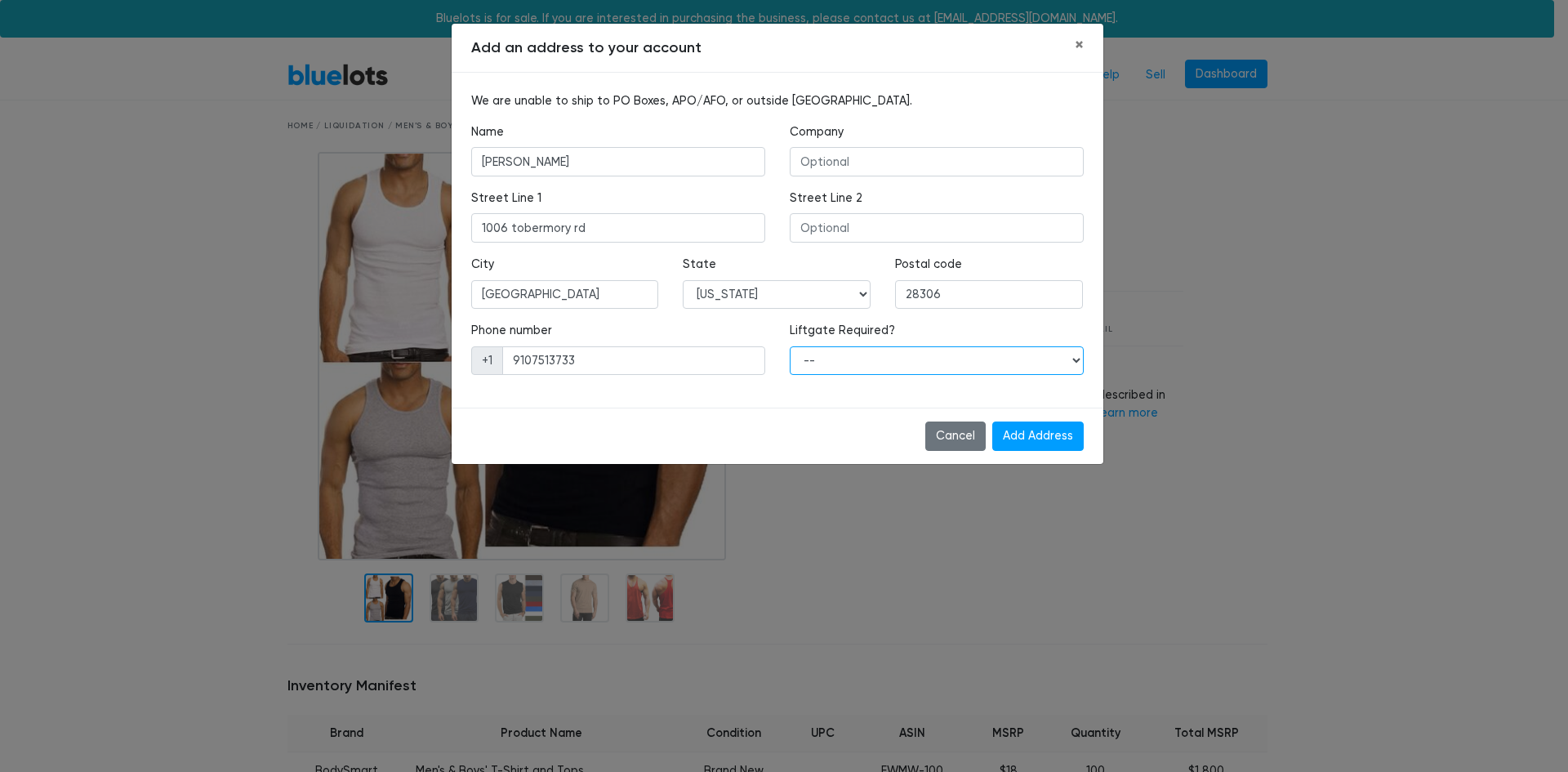
select select "1"
click at [790, 346] on select "-- Yes No" at bounding box center [937, 360] width 294 height 30
click at [1054, 436] on input "Add Address" at bounding box center [1038, 436] width 92 height 30
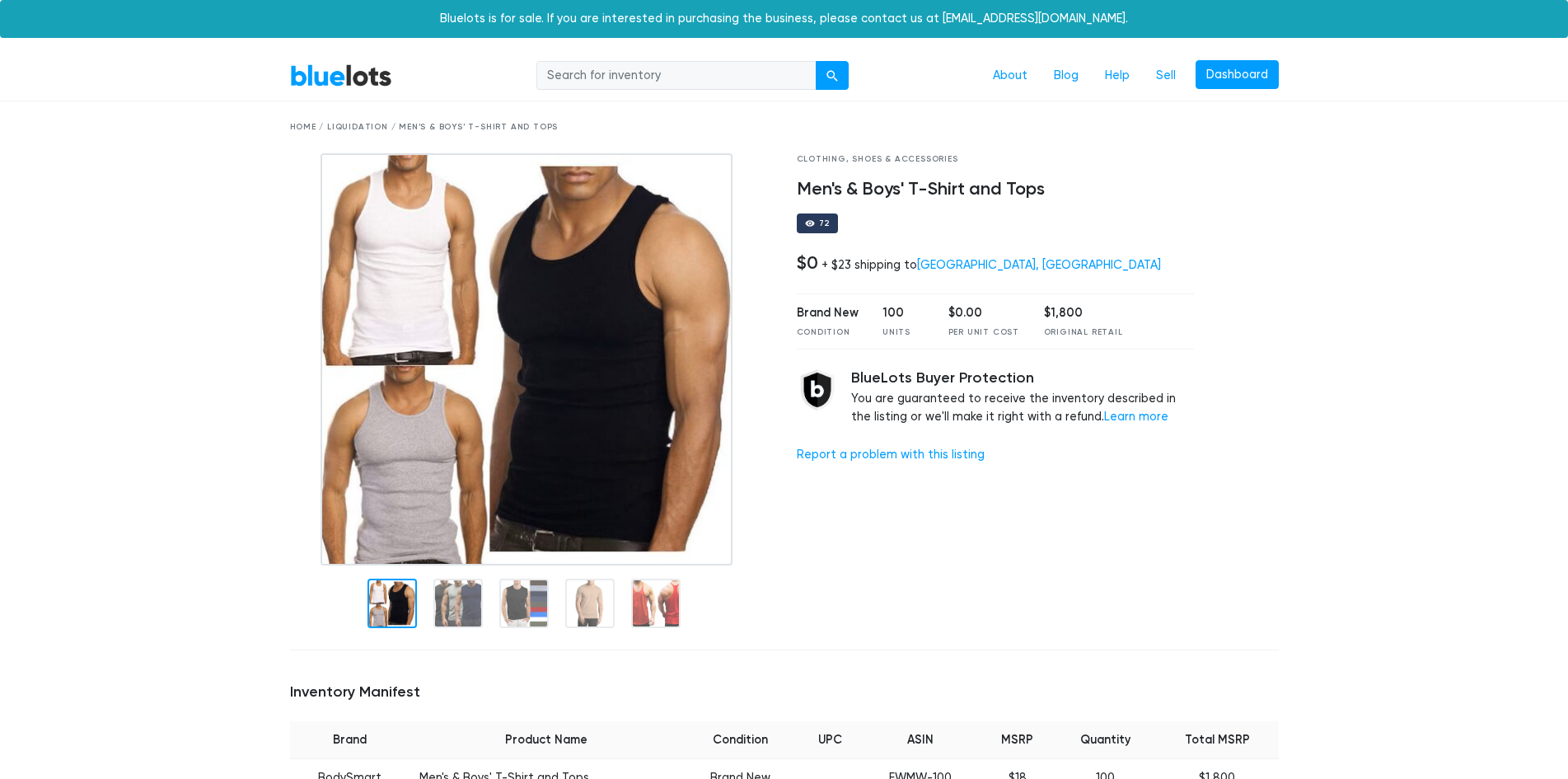
click at [804, 262] on h4 "$0" at bounding box center [808, 263] width 21 height 21
click at [808, 259] on h4 "$0" at bounding box center [808, 263] width 21 height 21
click at [1019, 258] on div "$0 + $23 shipping to [GEOGRAPHIC_DATA], [GEOGRAPHIC_DATA]" at bounding box center [996, 263] width 398 height 21
click at [940, 337] on div "Brand New Condition 100 Units $0.00 Per Unit Cost $1,800 Original Retail" at bounding box center [996, 320] width 398 height 55
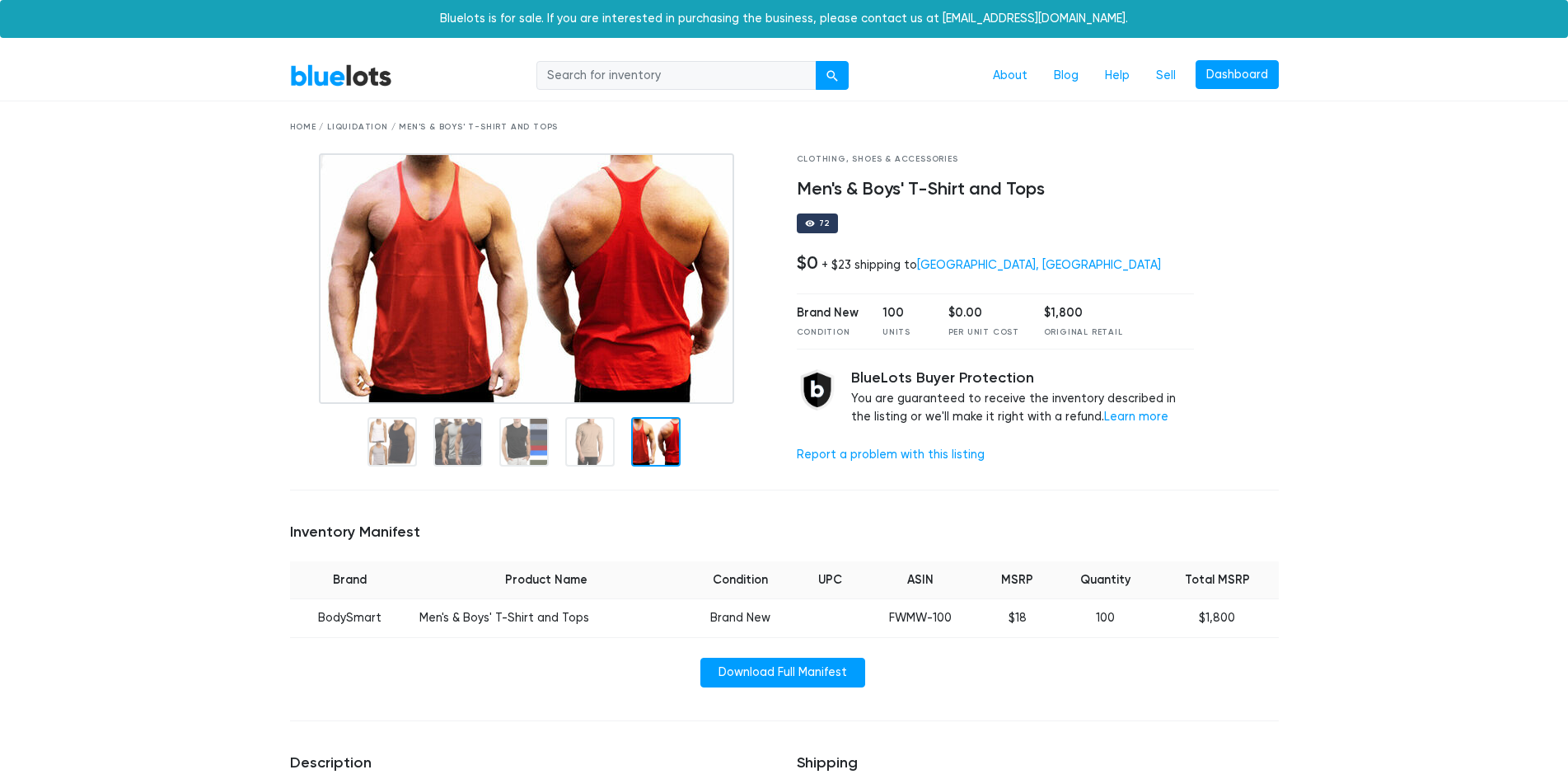
click at [831, 228] on div "72" at bounding box center [818, 223] width 42 height 20
